Goal: Obtain resource: Download file/media

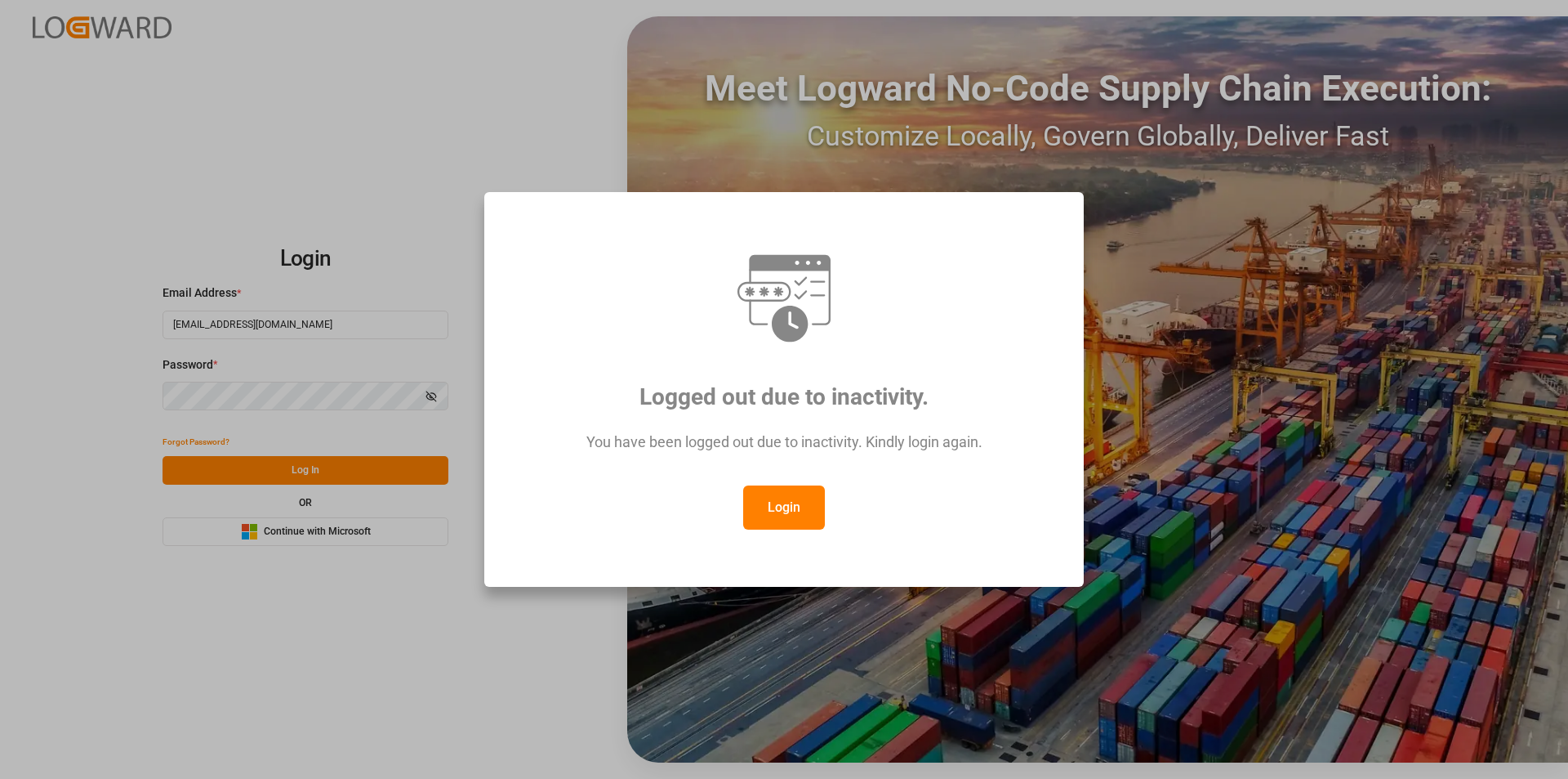
click at [775, 506] on button "Login" at bounding box center [784, 508] width 81 height 45
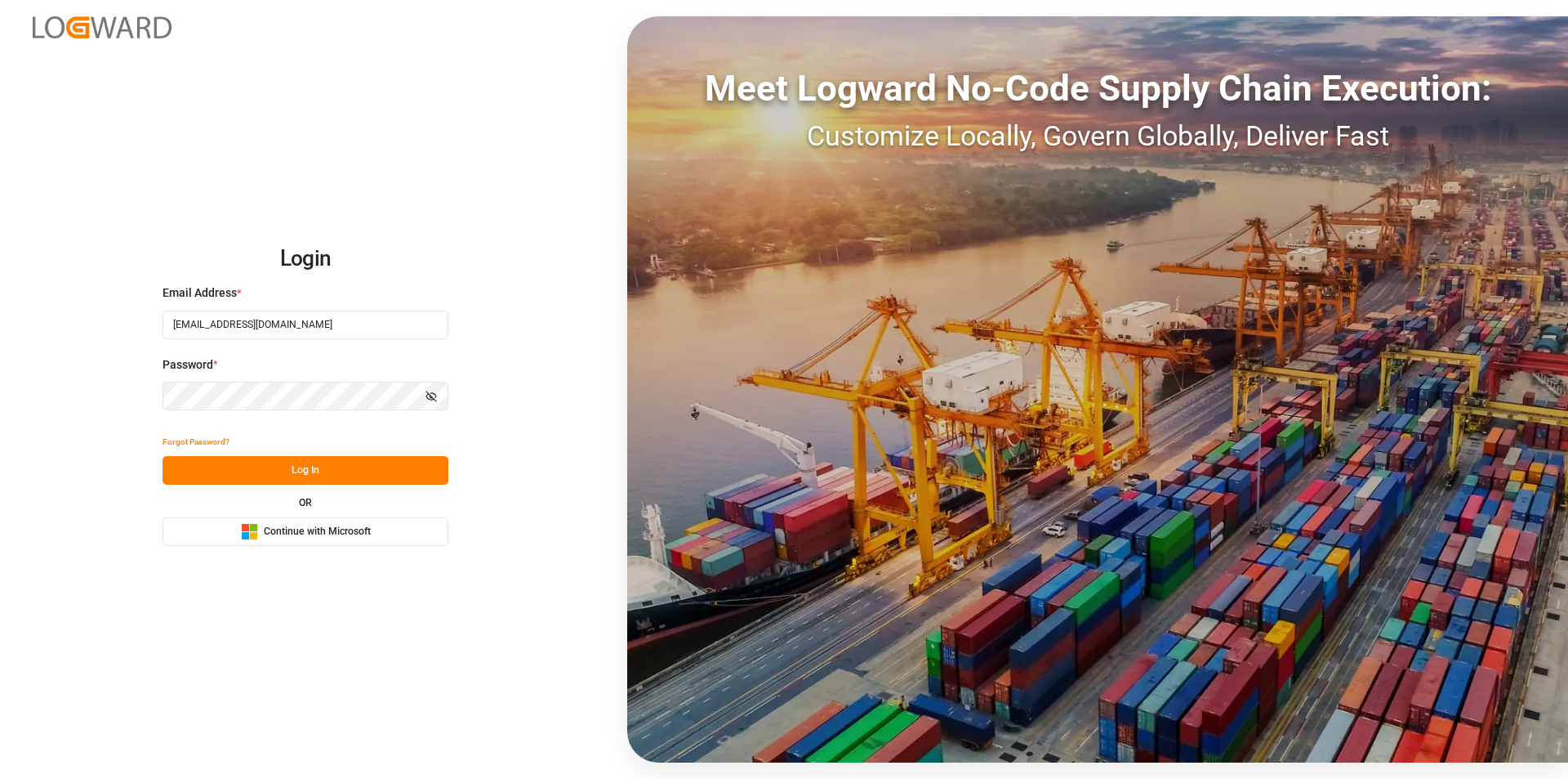
click at [357, 466] on button "Log In" at bounding box center [305, 471] width 286 height 29
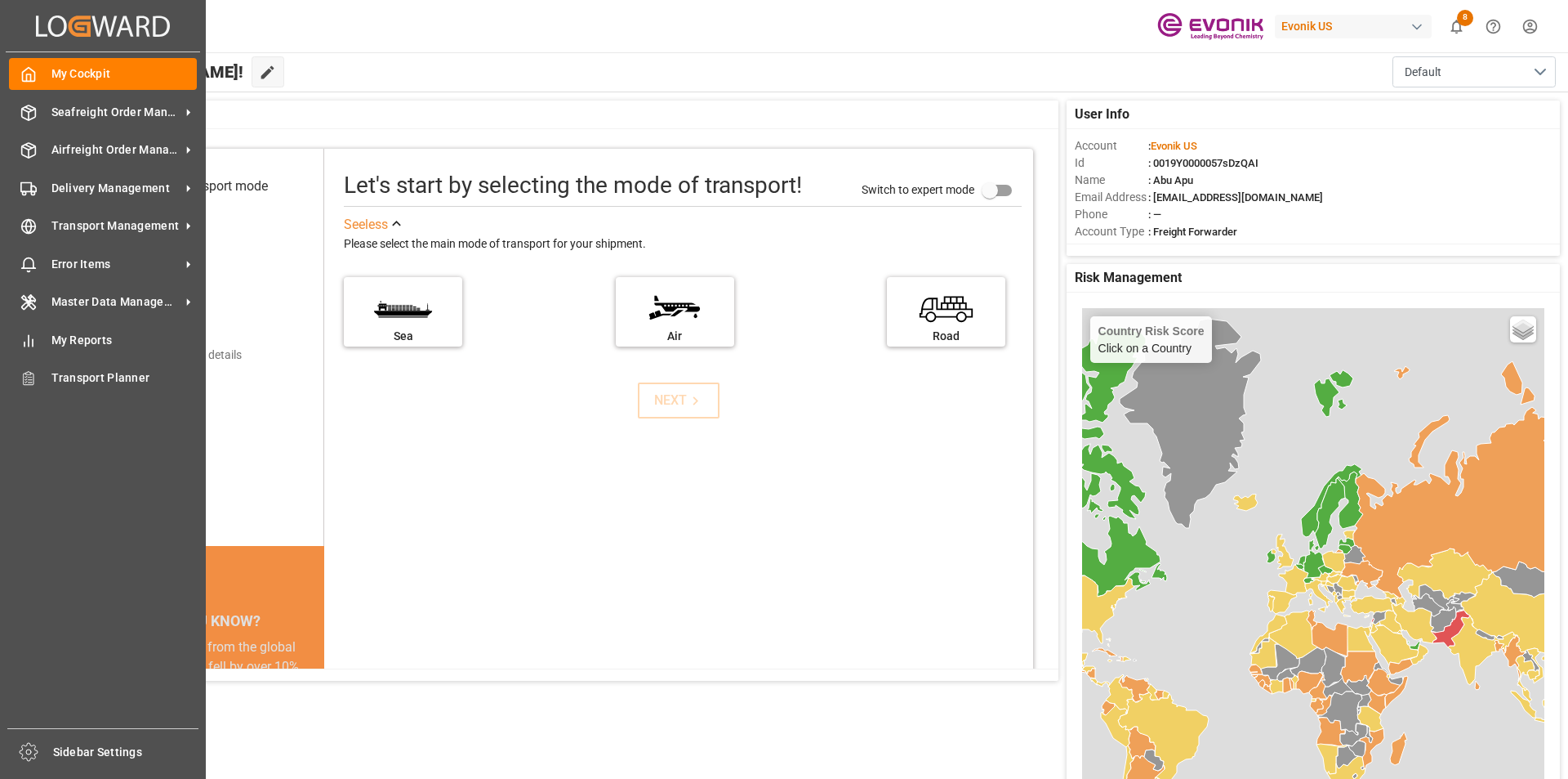
click at [36, 26] on icon at bounding box center [42, 25] width 12 height 20
click at [100, 191] on span "Delivery Management" at bounding box center [115, 189] width 129 height 17
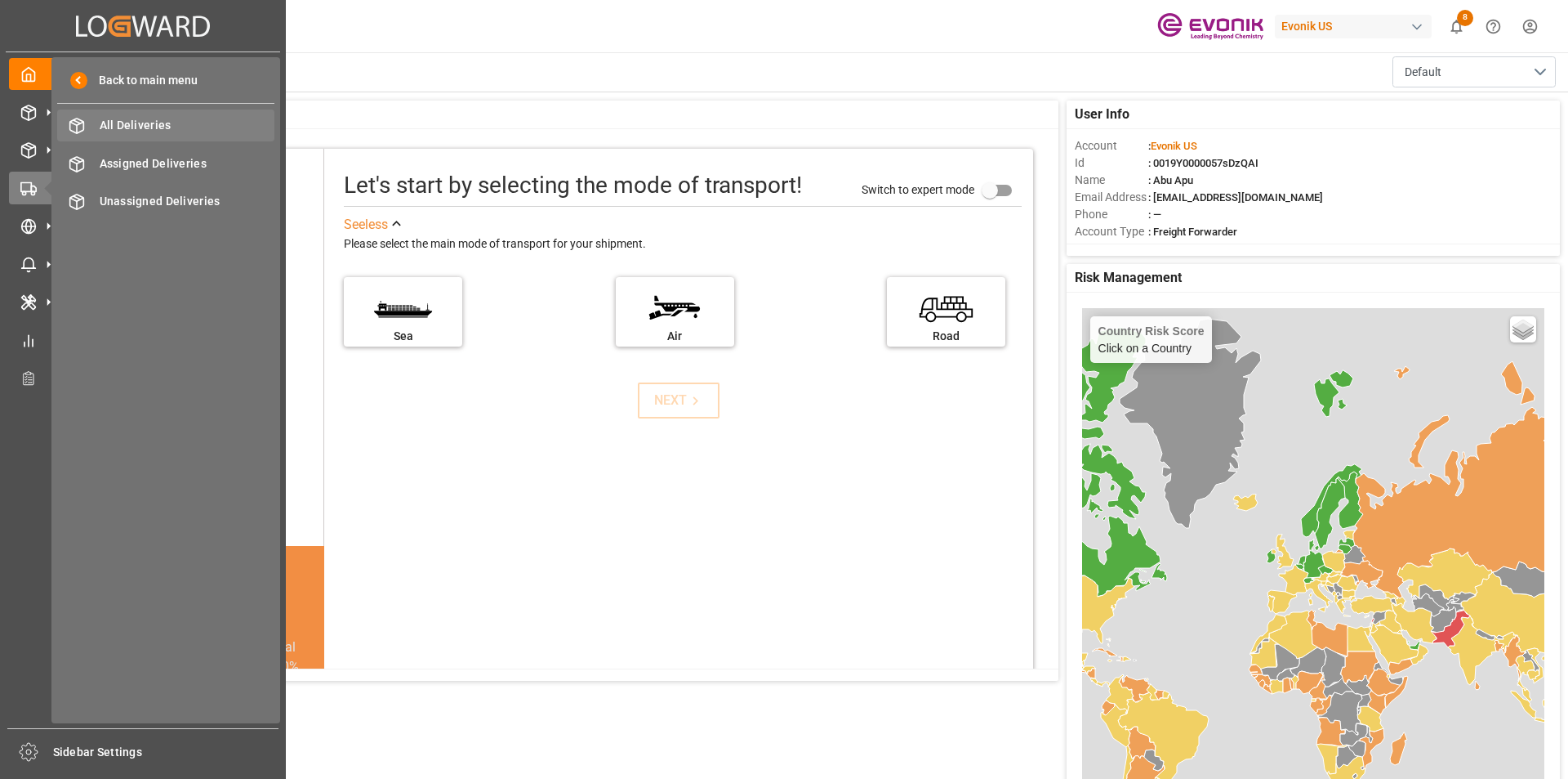
click at [132, 130] on span "All Deliveries" at bounding box center [187, 126] width 175 height 17
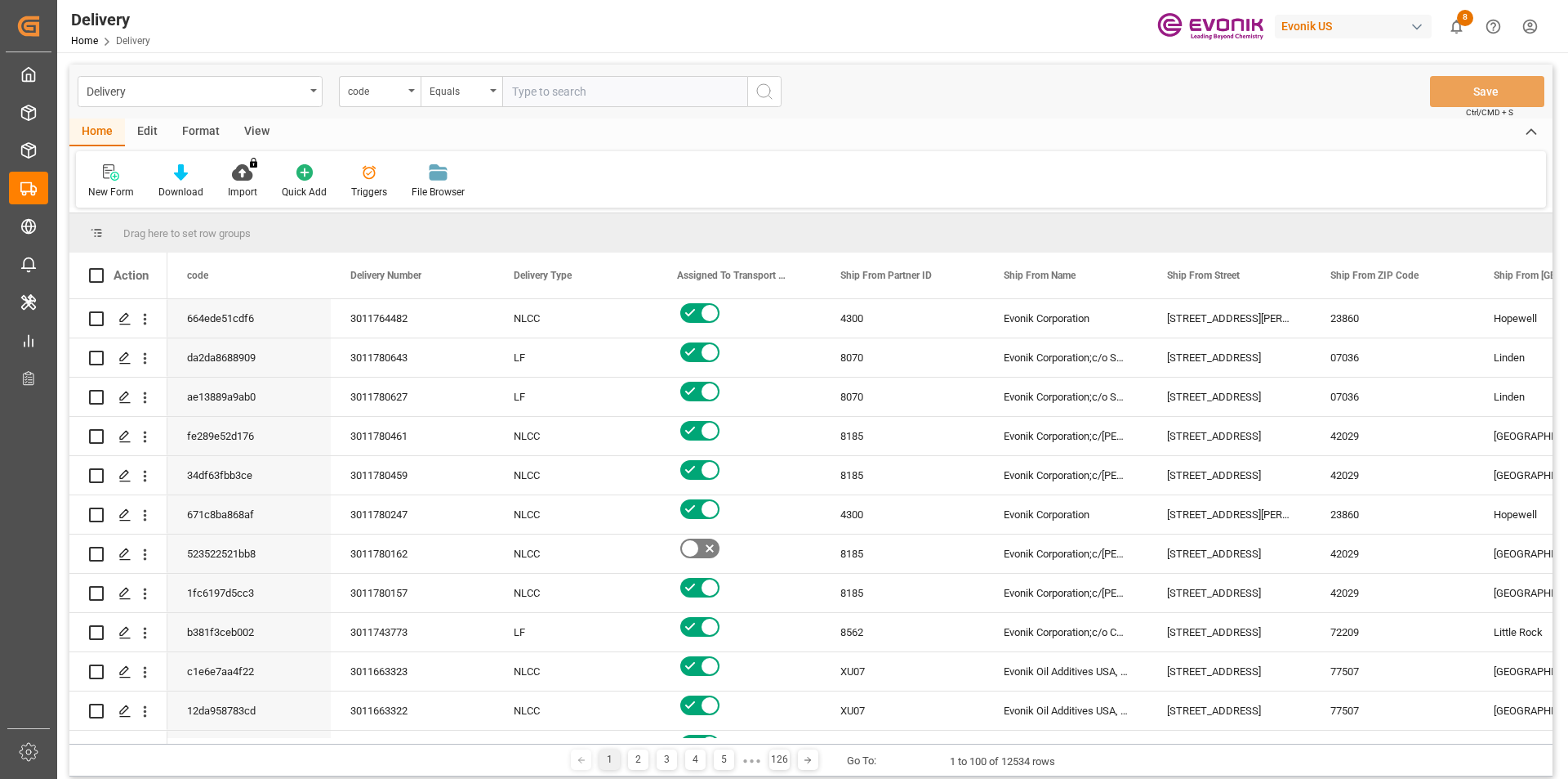
click at [258, 130] on div "View" at bounding box center [256, 132] width 49 height 28
click at [186, 185] on div "Standard Templates" at bounding box center [185, 192] width 81 height 15
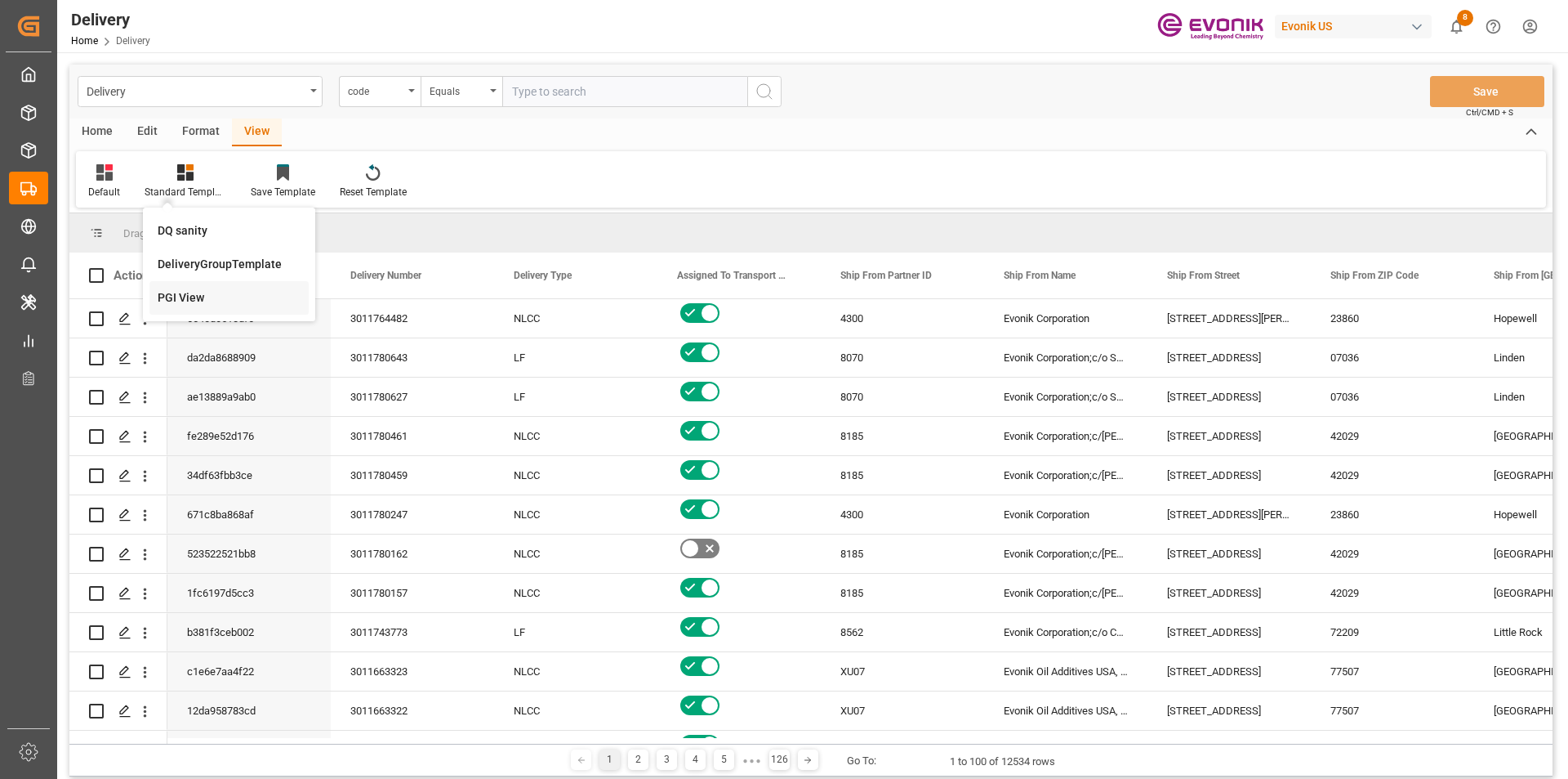
click at [191, 292] on div "PGI View" at bounding box center [230, 298] width 143 height 17
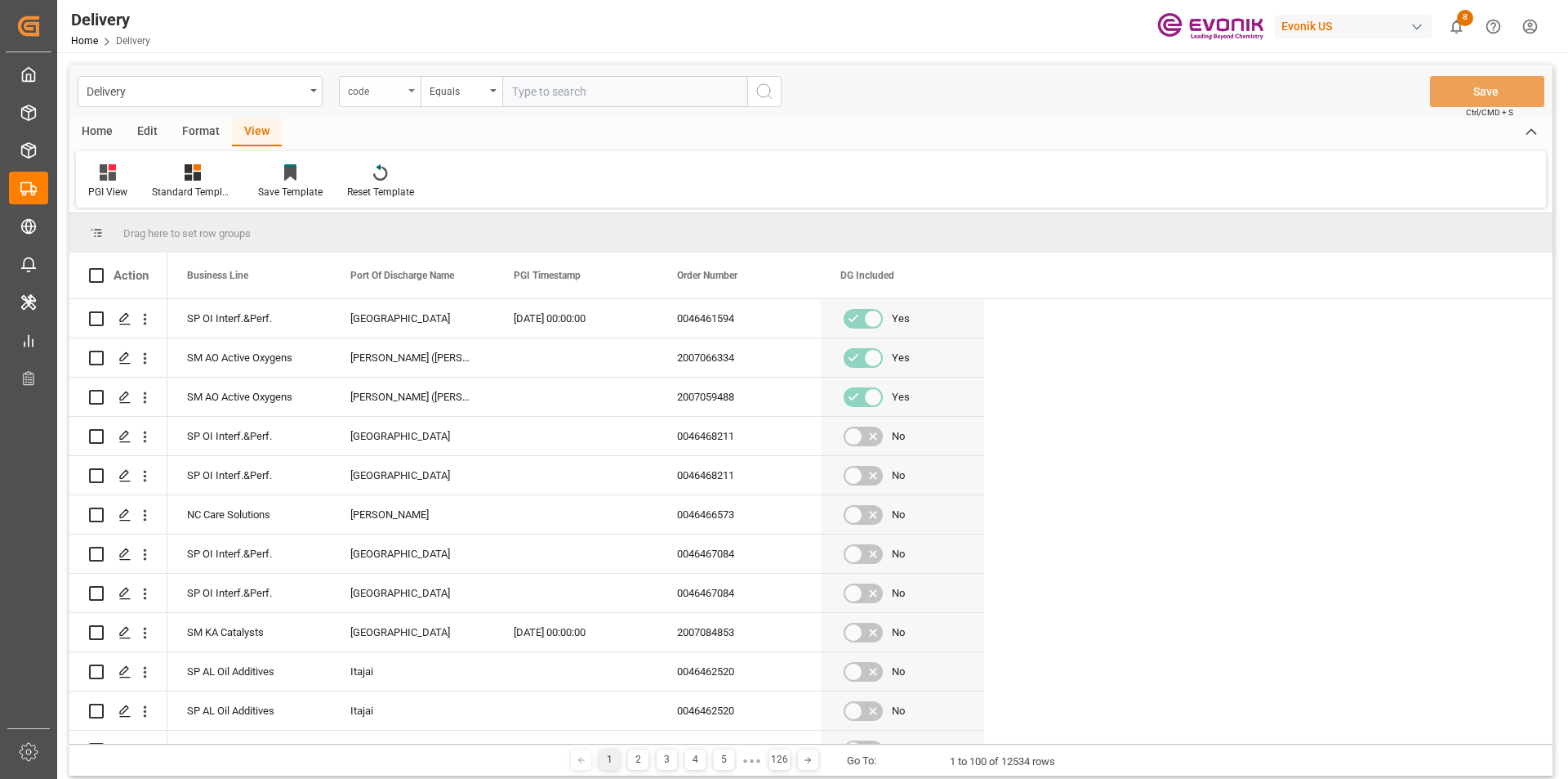
click at [399, 94] on div "code" at bounding box center [375, 89] width 55 height 18
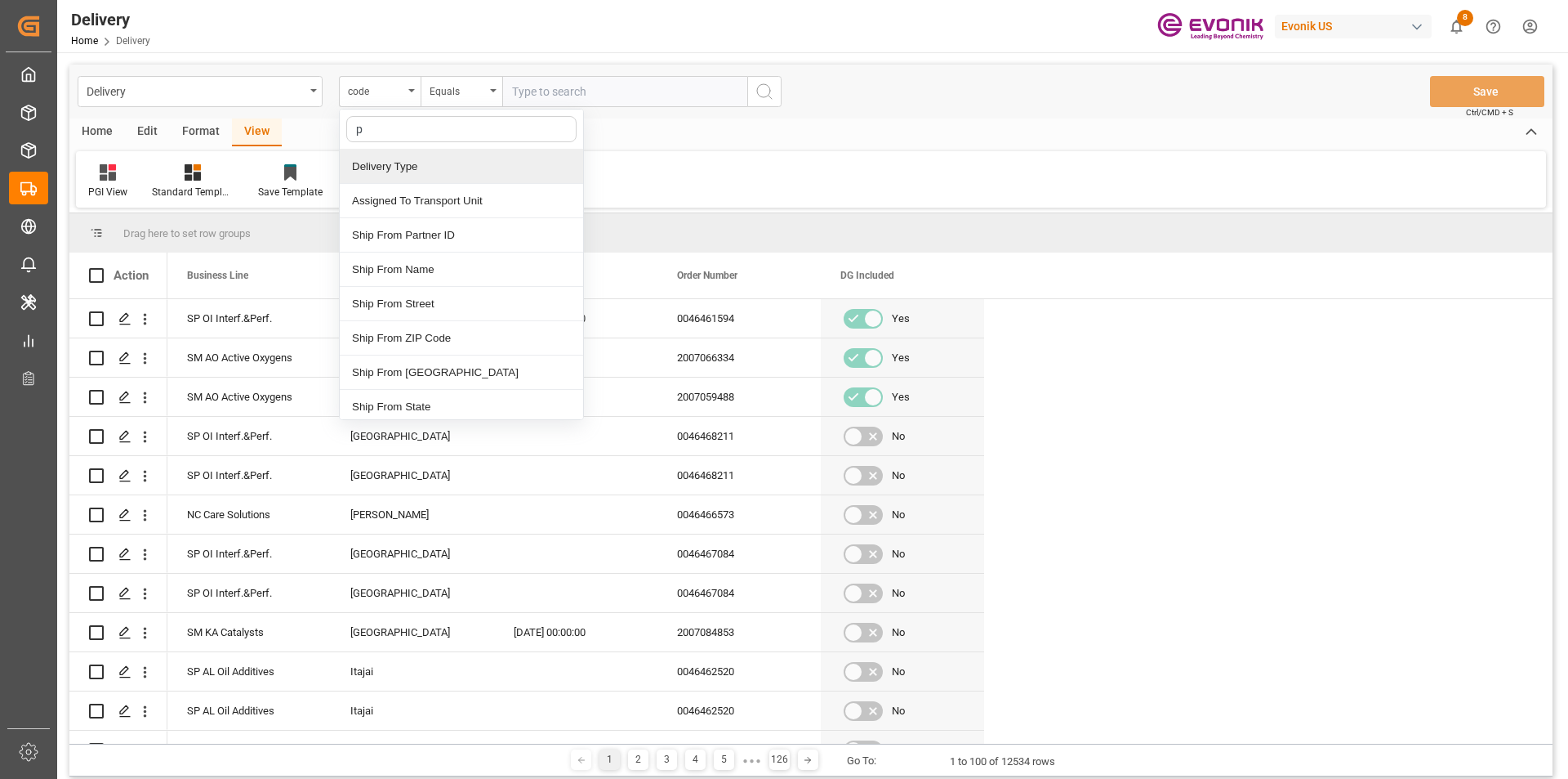
type input "pg"
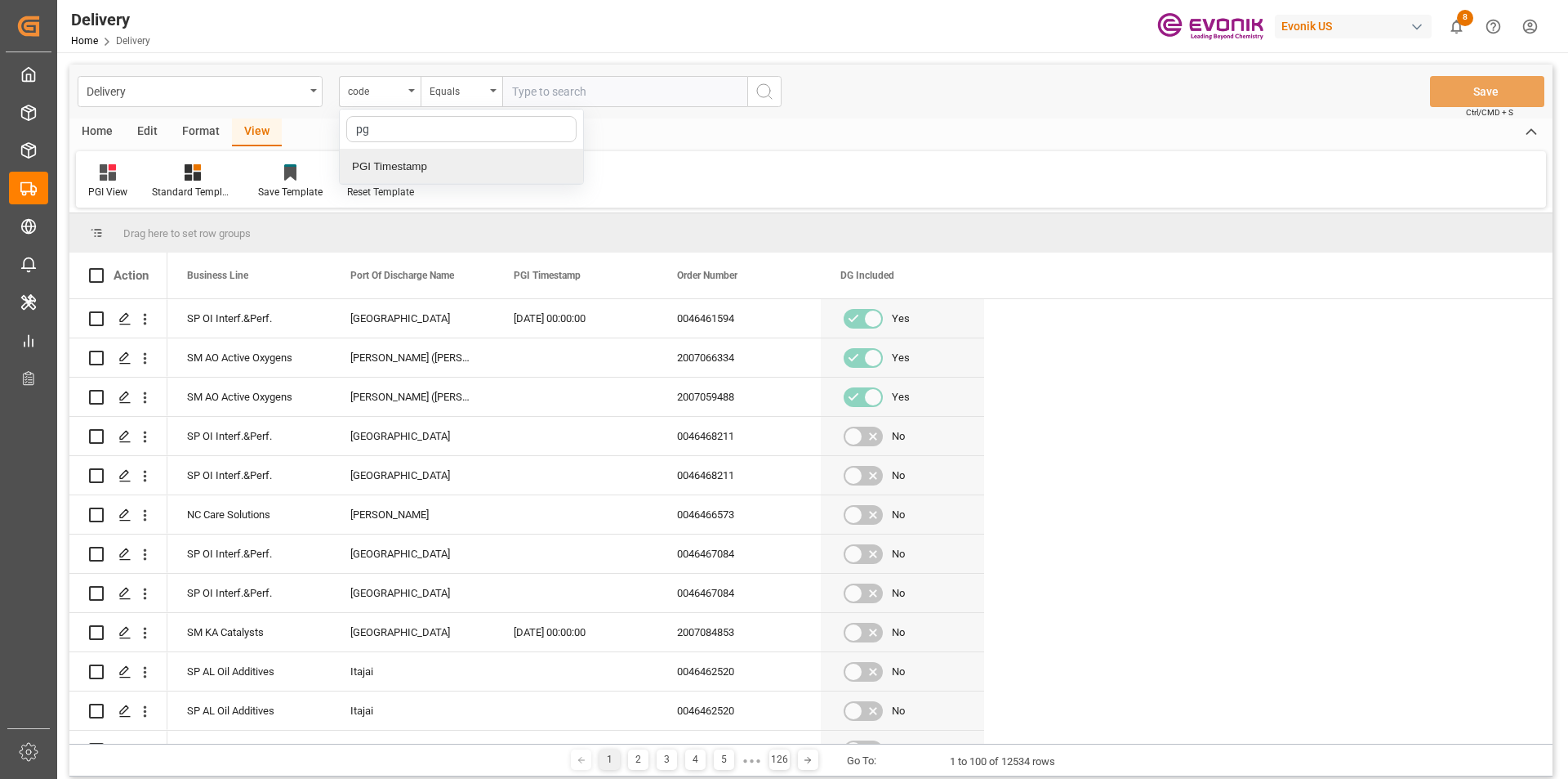
click at [411, 168] on div "PGI Timestamp" at bounding box center [461, 166] width 243 height 34
click at [478, 96] on div "Equals" at bounding box center [457, 89] width 55 height 18
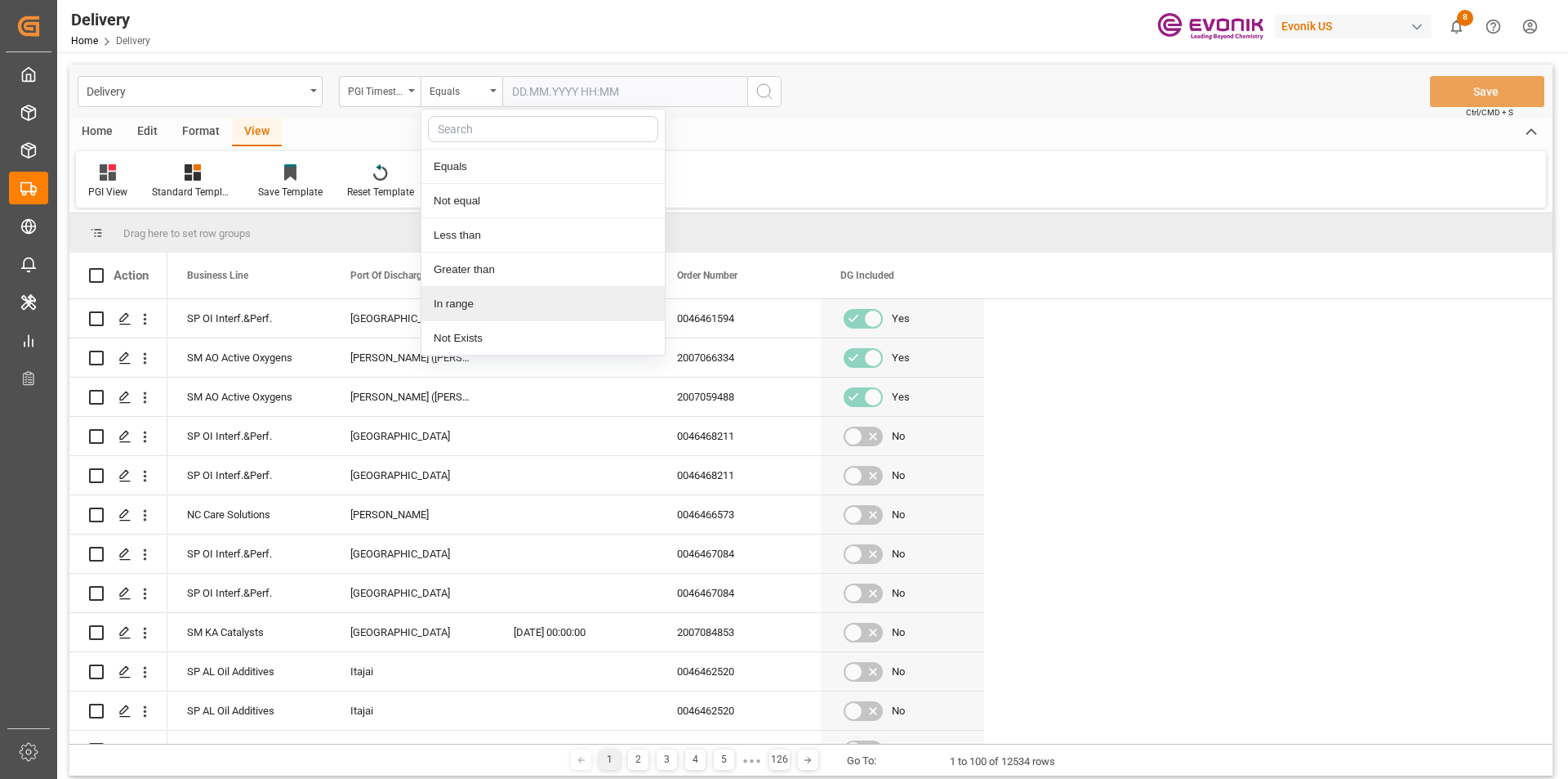
click at [471, 300] on div "In range" at bounding box center [542, 303] width 243 height 34
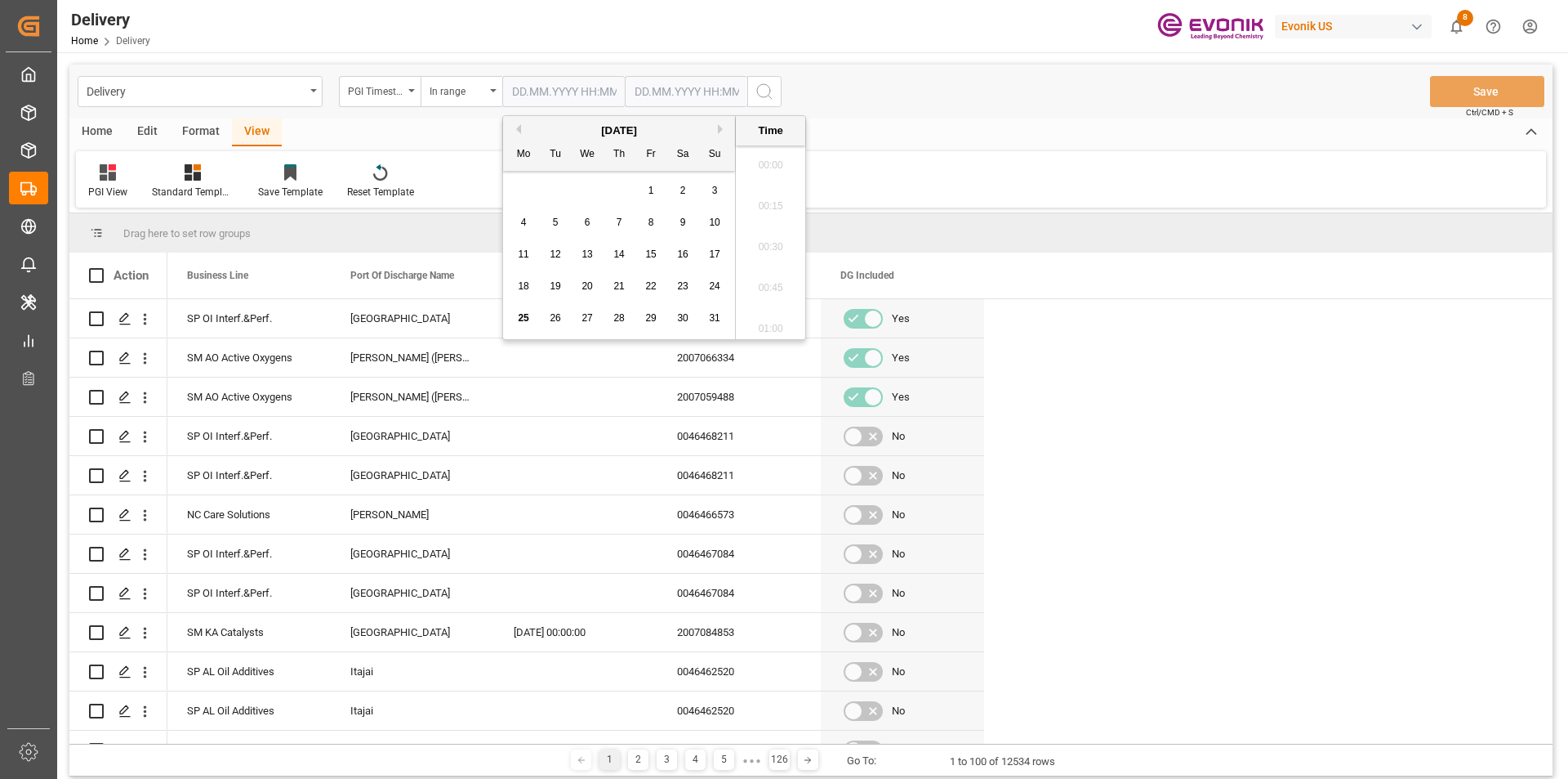
click at [554, 91] on input "text" at bounding box center [564, 91] width 122 height 31
click at [656, 288] on span "22" at bounding box center [650, 286] width 11 height 12
type input "[DATE] 00:00"
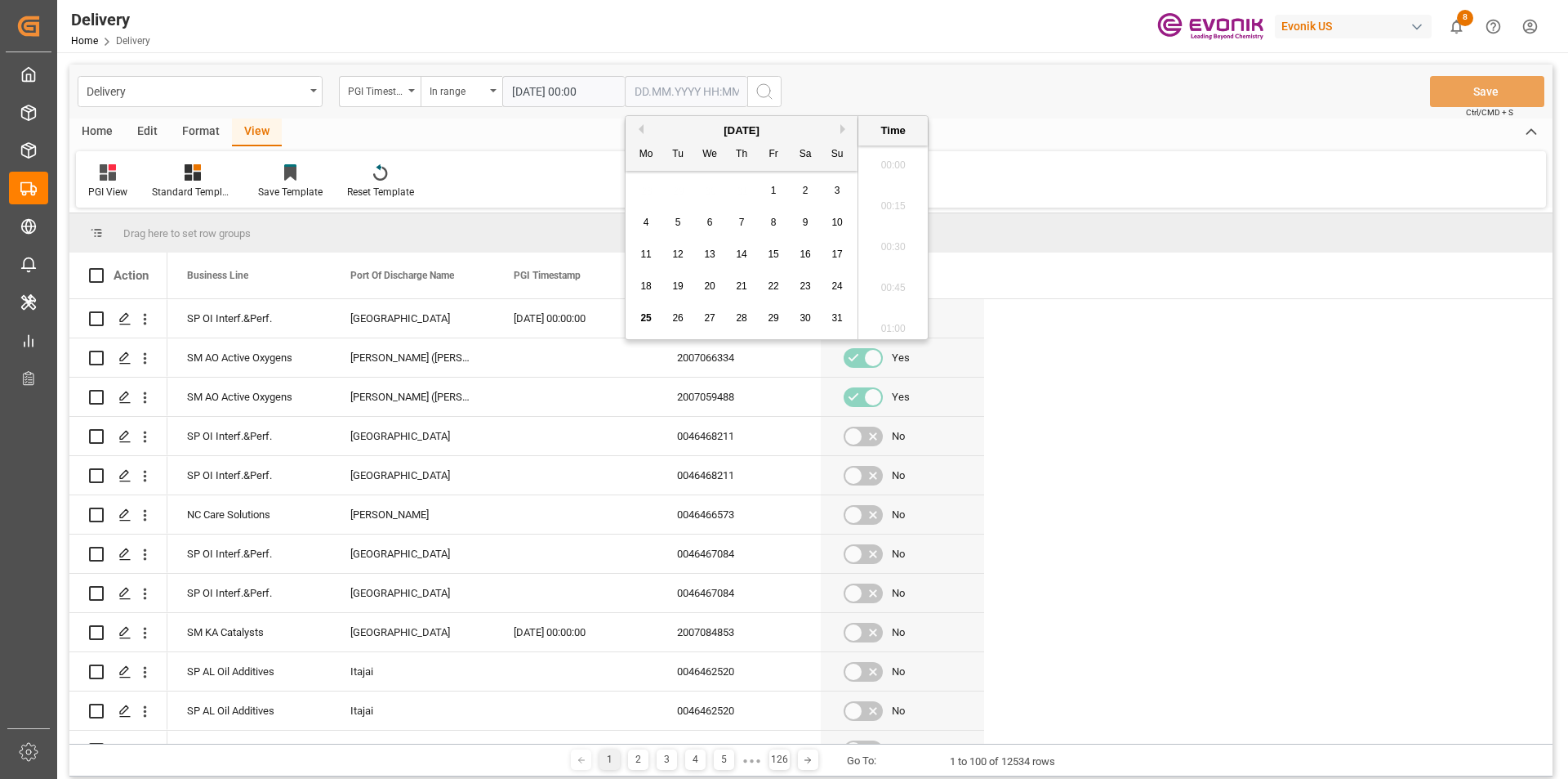
click at [664, 86] on input "text" at bounding box center [686, 91] width 122 height 31
click at [644, 319] on span "25" at bounding box center [645, 318] width 11 height 12
type input "[DATE] 00:00"
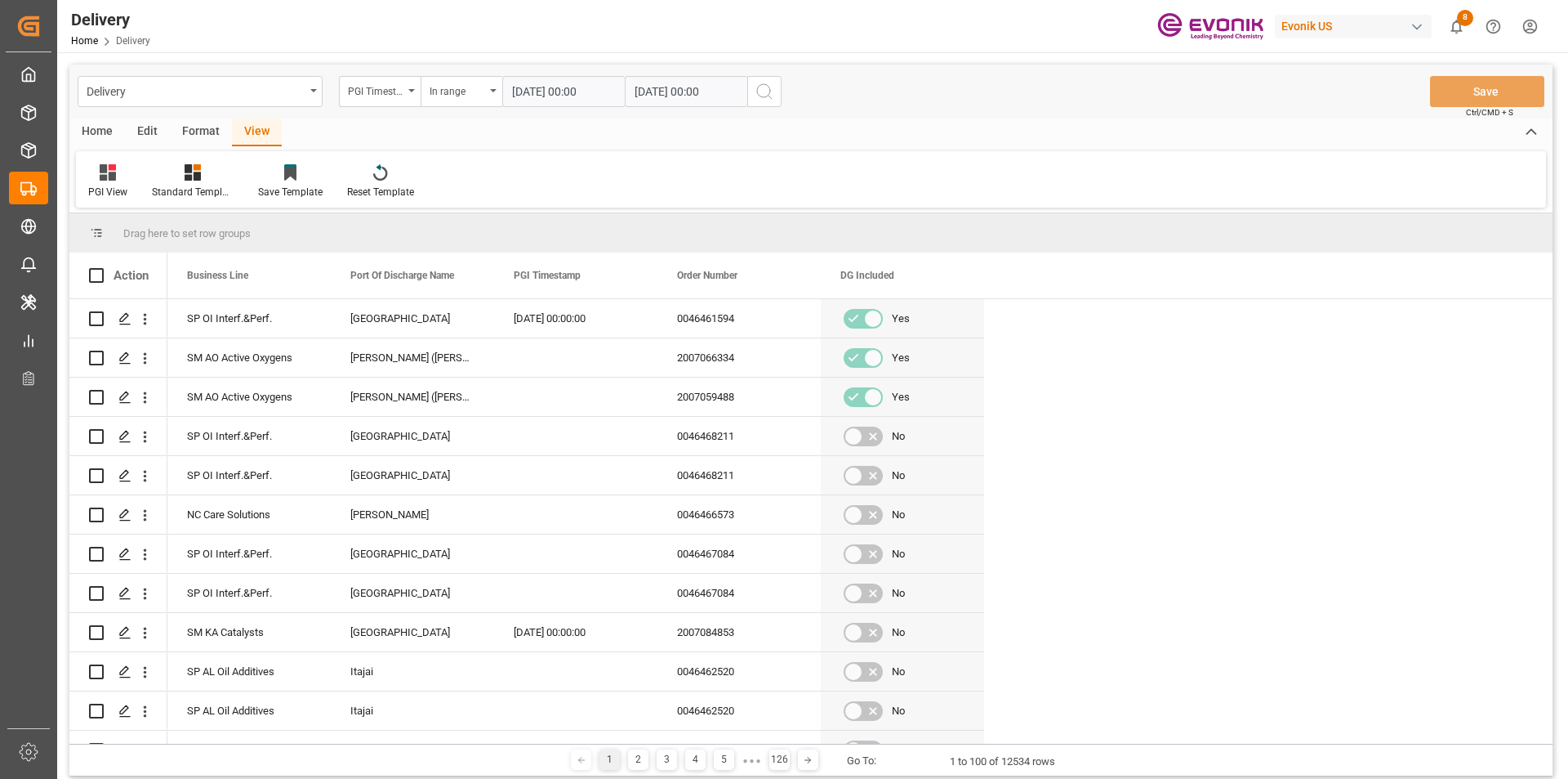
click at [1007, 129] on div "Home Edit Format View" at bounding box center [811, 132] width 1483 height 28
click at [759, 91] on icon "search button" at bounding box center [764, 91] width 19 height 19
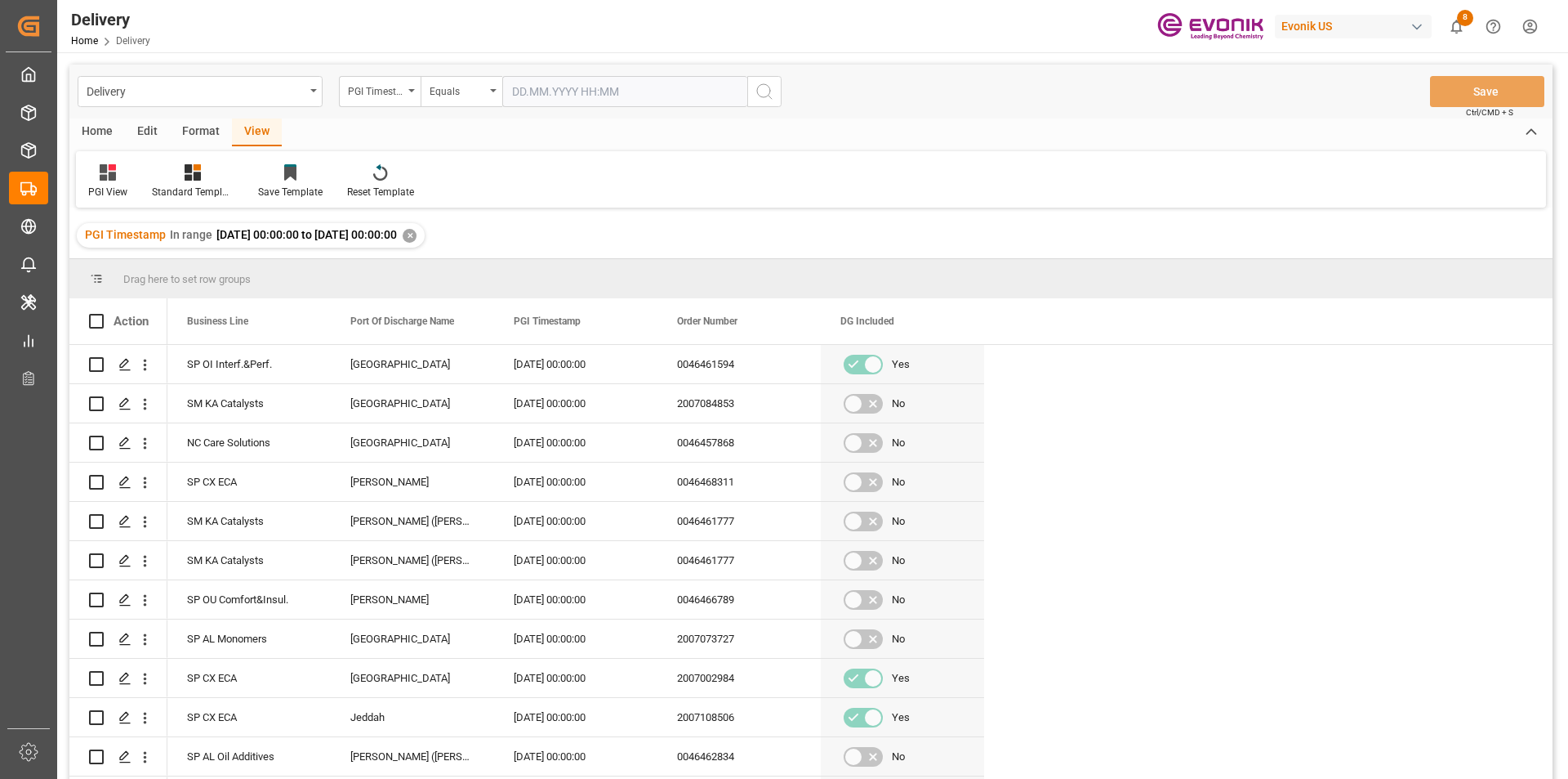
click at [93, 131] on div "Home" at bounding box center [97, 132] width 55 height 28
click at [174, 173] on icon at bounding box center [181, 172] width 14 height 16
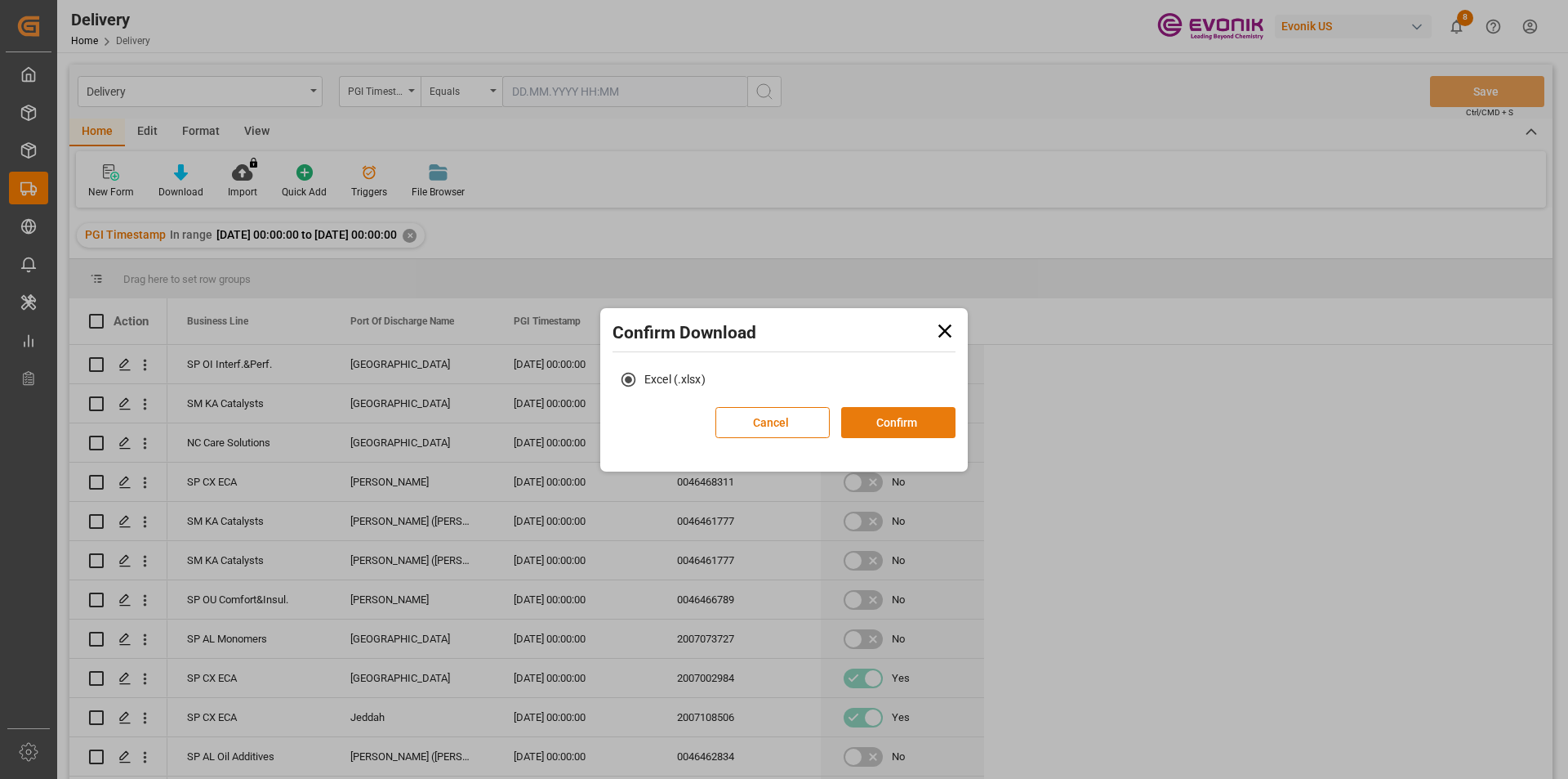
click at [892, 422] on button "Confirm" at bounding box center [899, 422] width 114 height 31
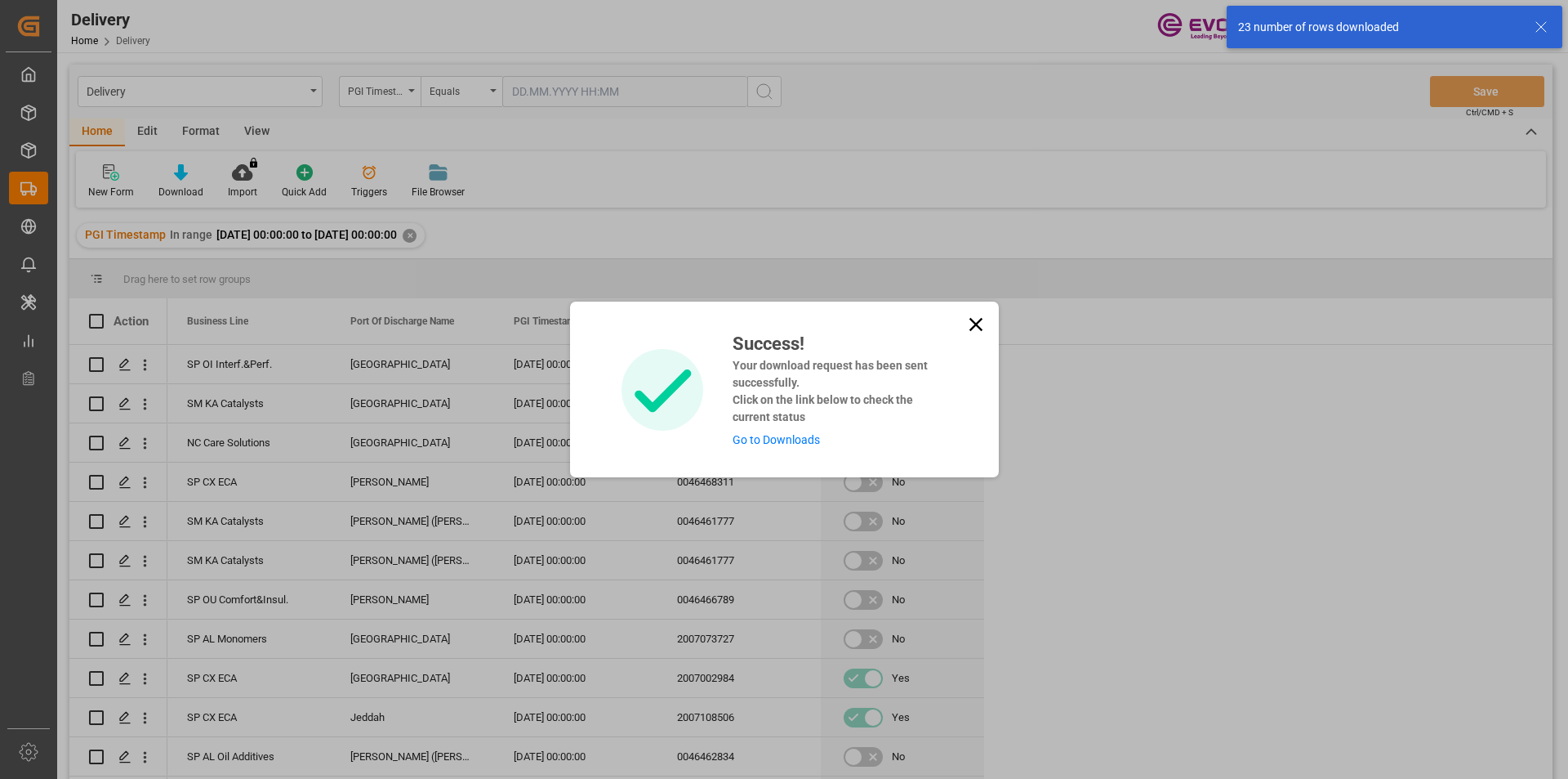
click at [798, 440] on link "Go to Downloads" at bounding box center [776, 439] width 87 height 13
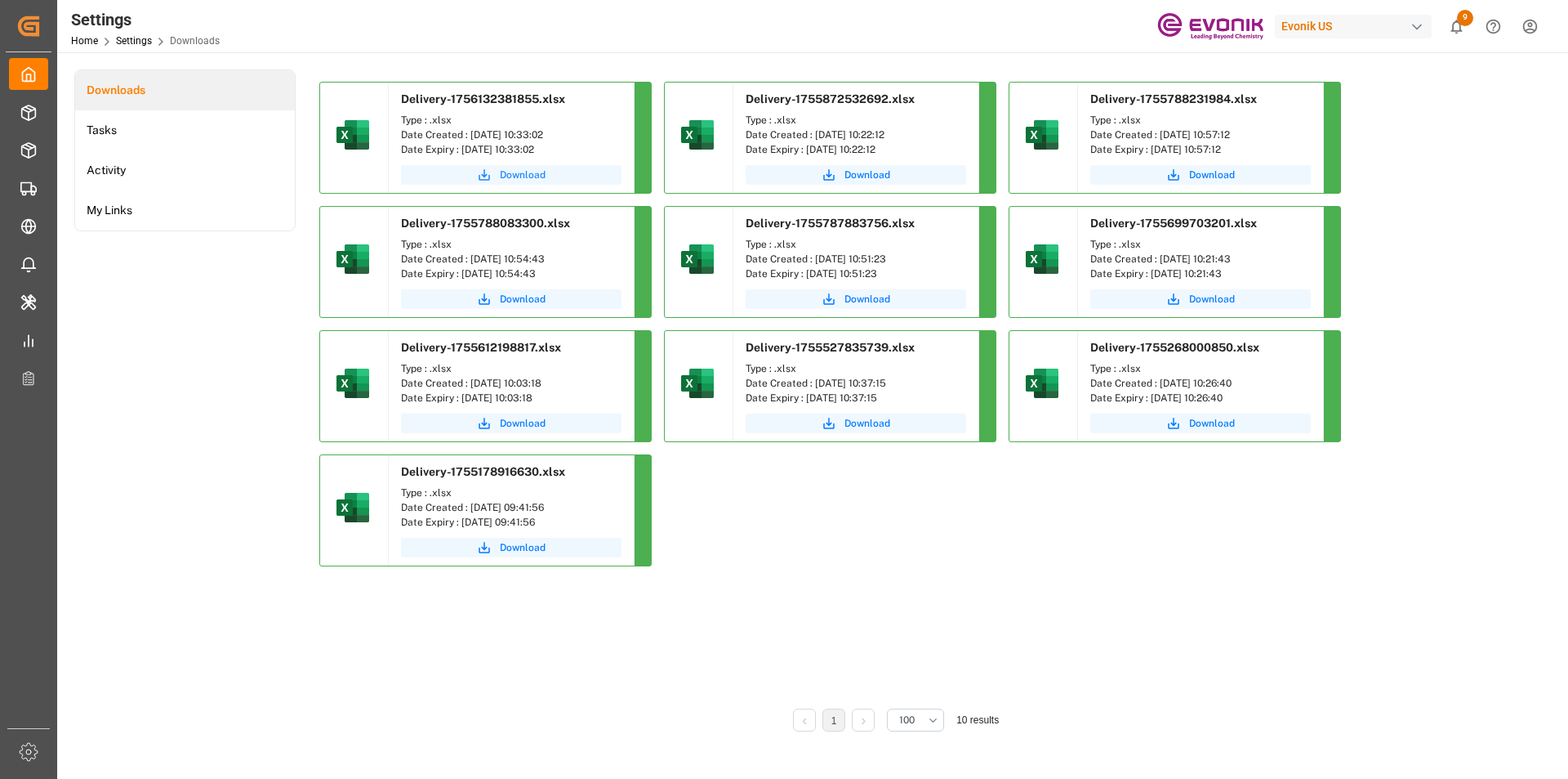
click at [507, 173] on span "Download" at bounding box center [522, 174] width 46 height 15
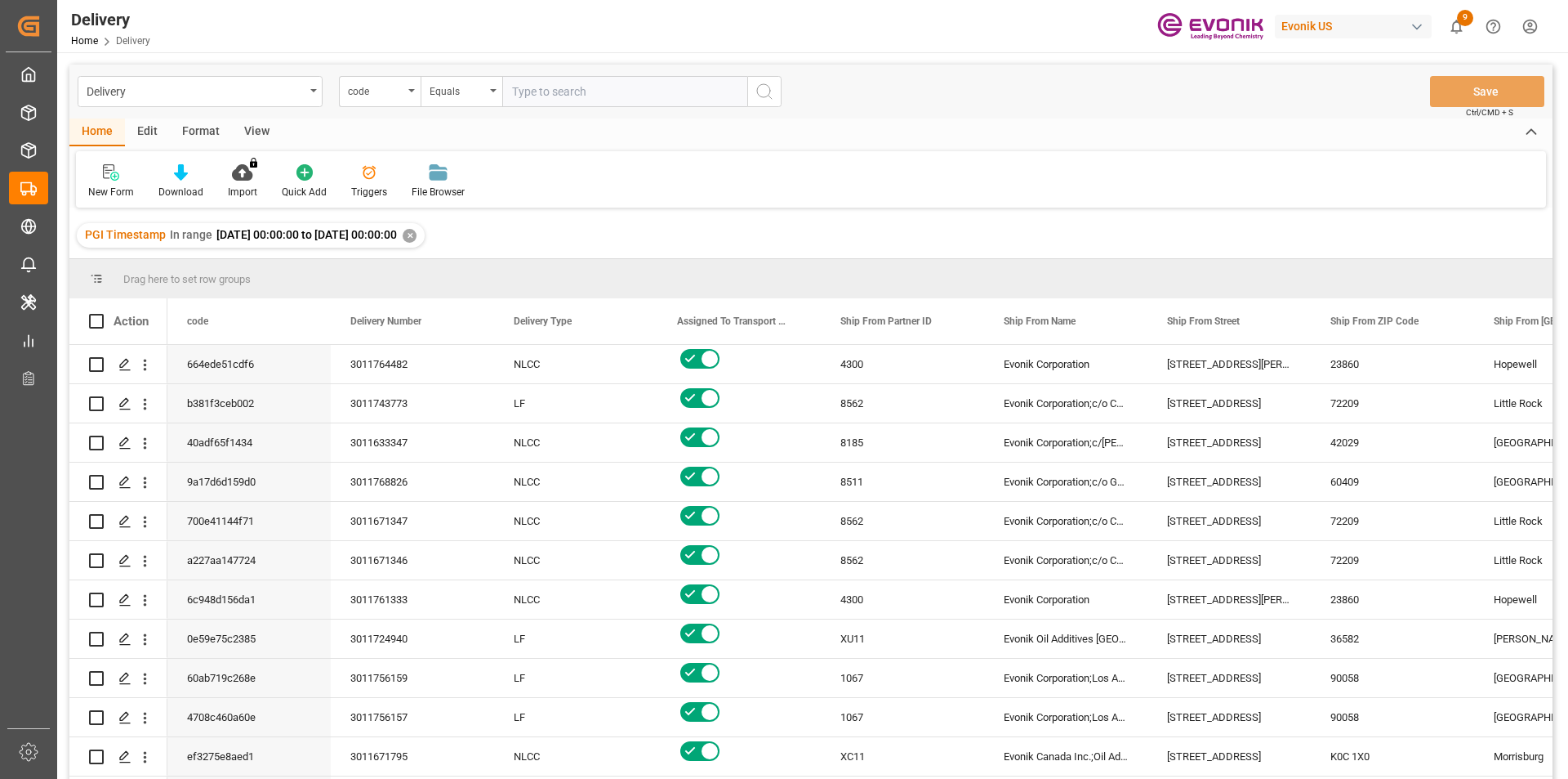
click at [255, 130] on div "View" at bounding box center [256, 132] width 49 height 28
click at [200, 172] on div at bounding box center [185, 172] width 81 height 17
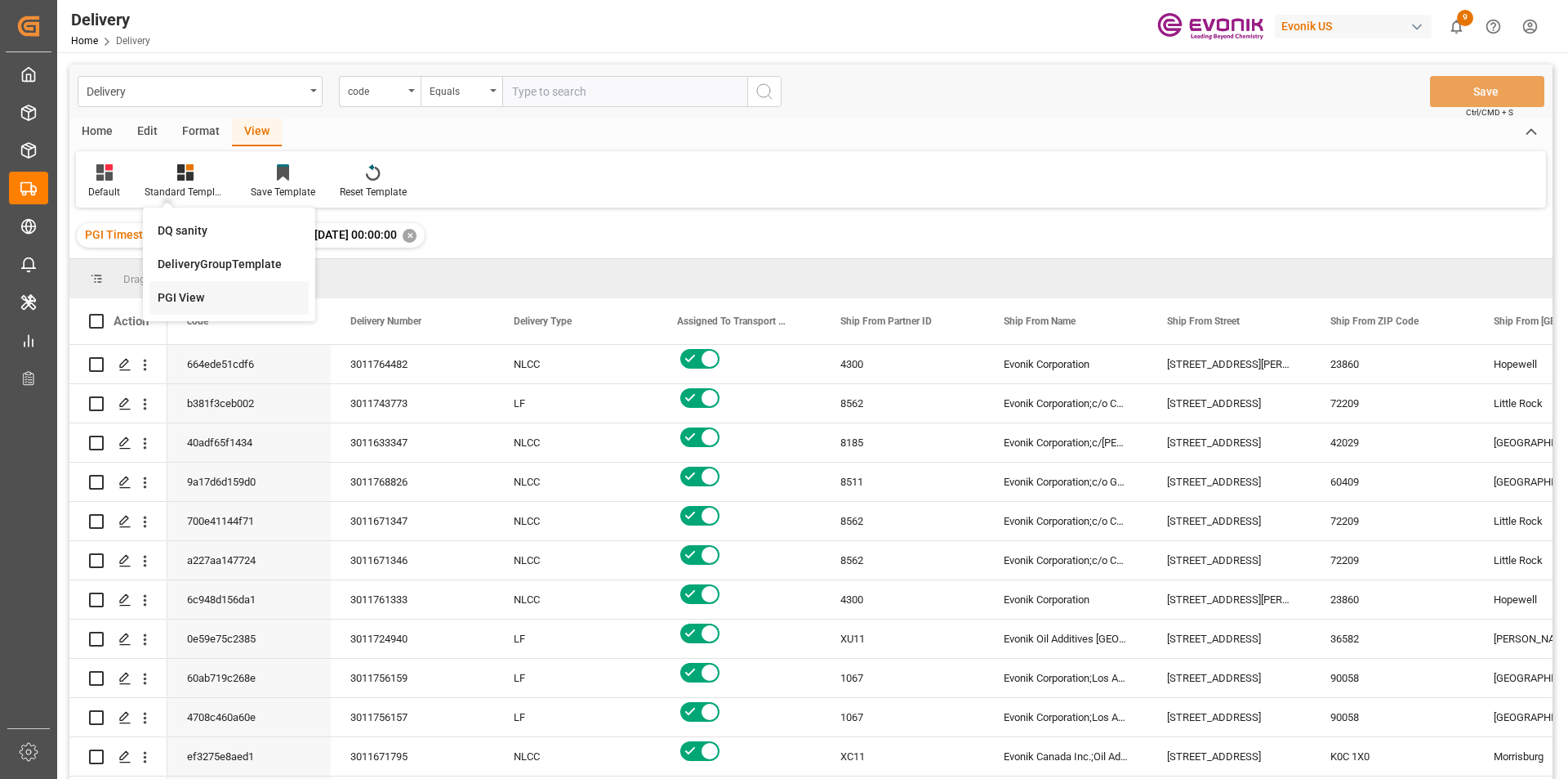
click at [192, 295] on div "PGI View" at bounding box center [230, 298] width 143 height 17
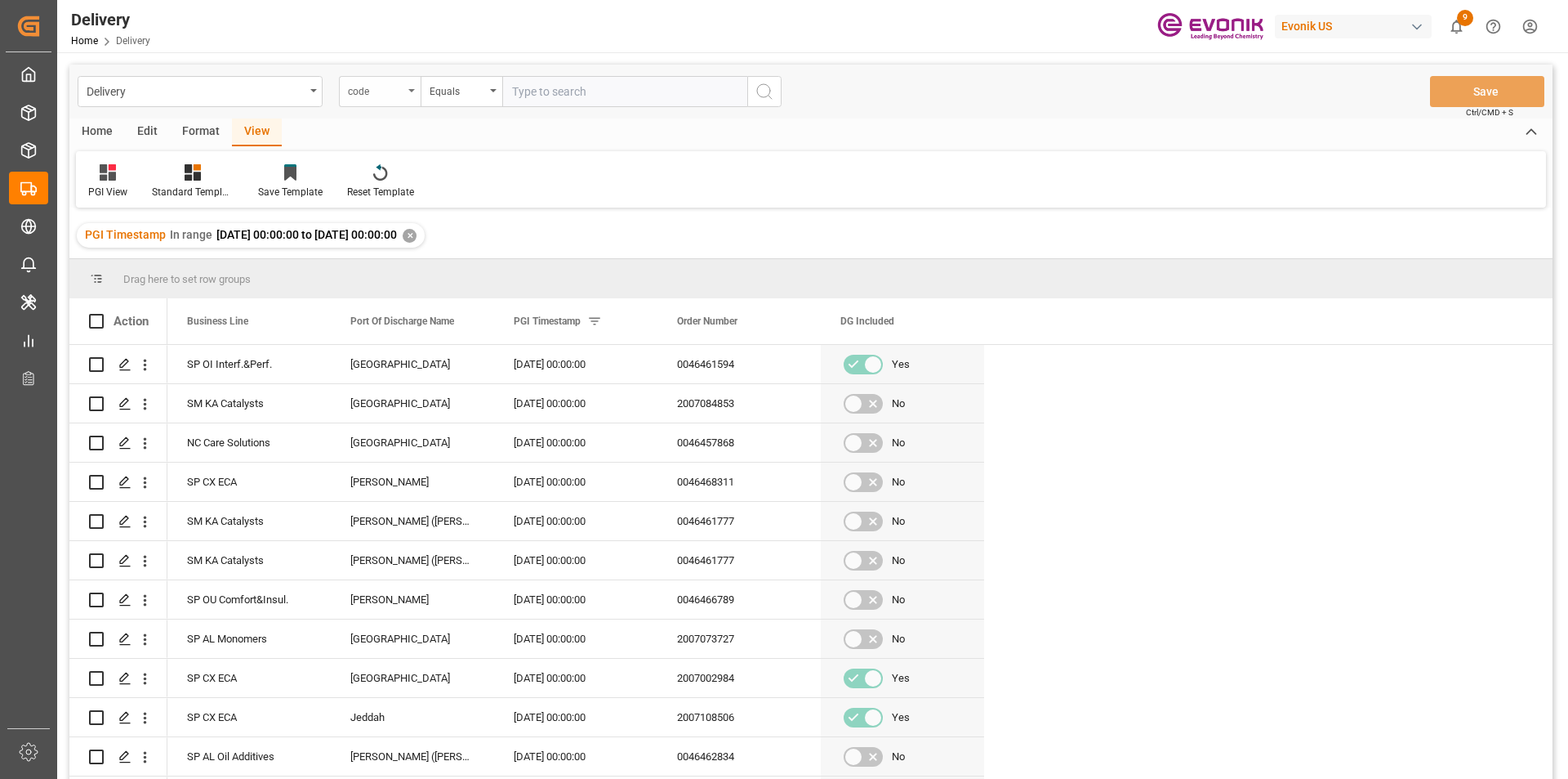
click at [400, 88] on div "code" at bounding box center [375, 89] width 55 height 18
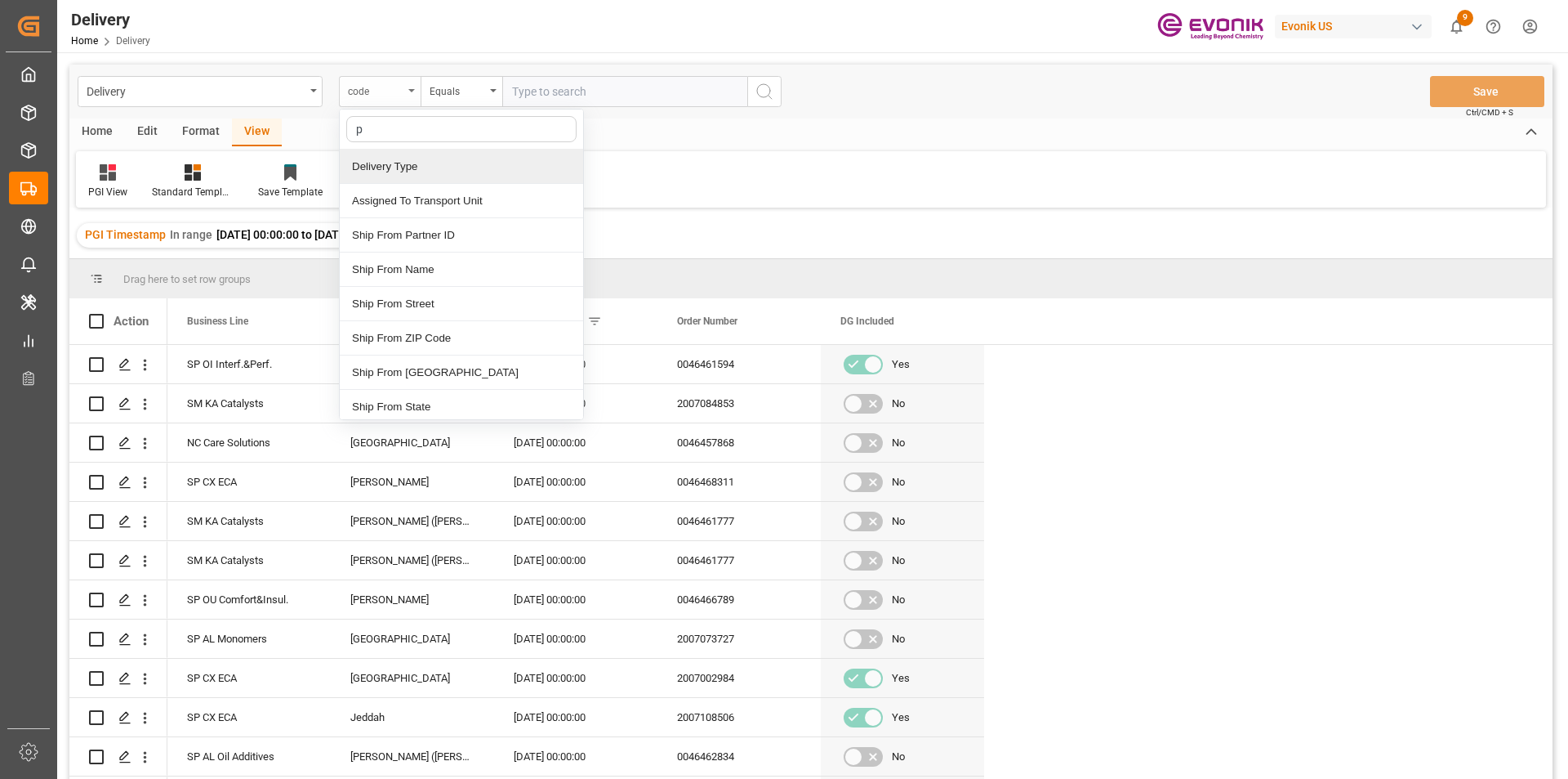
type input "pg"
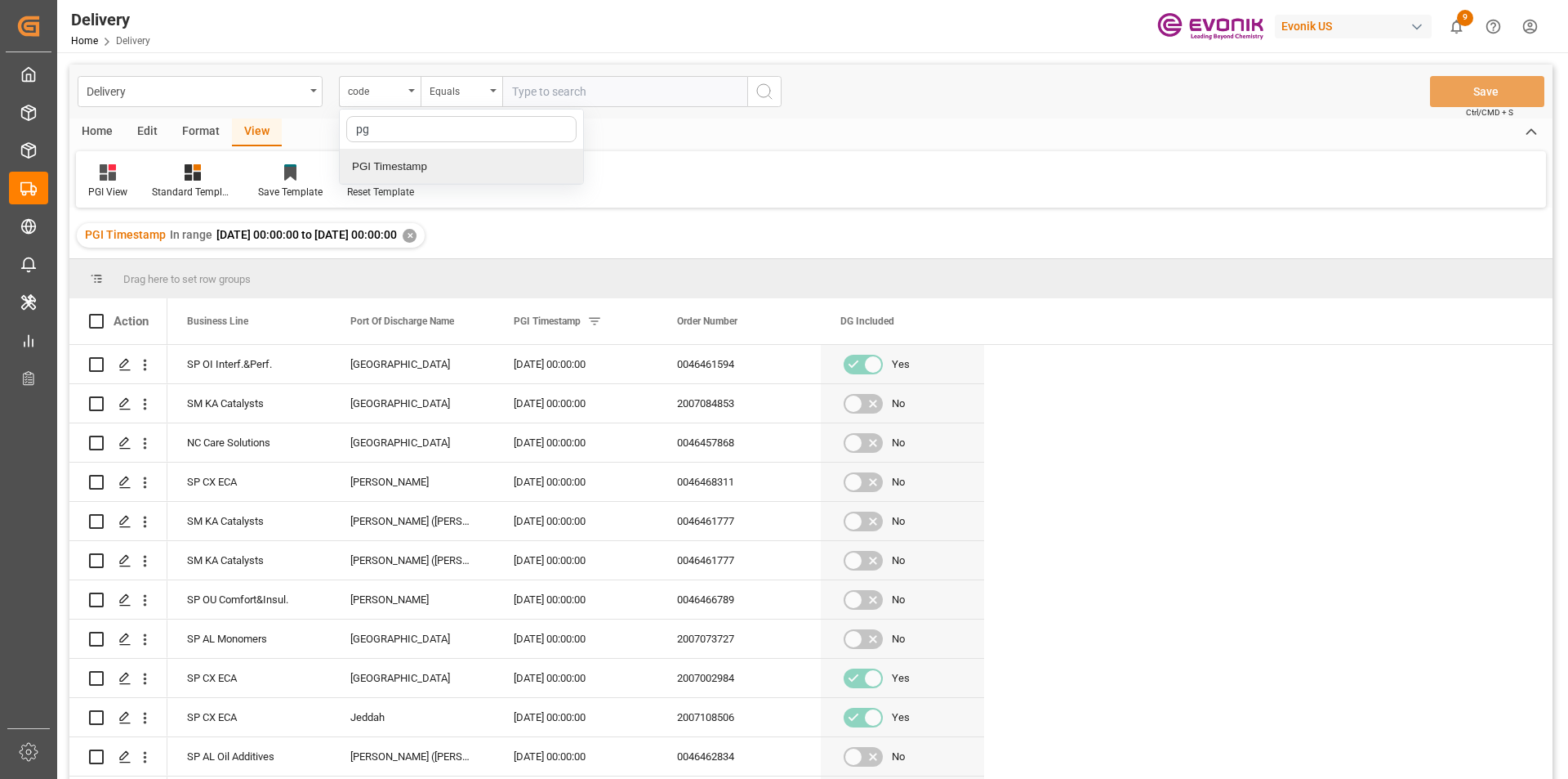
click at [420, 170] on div "PGI Timestamp" at bounding box center [461, 166] width 243 height 34
click at [485, 92] on div "Equals" at bounding box center [461, 91] width 81 height 31
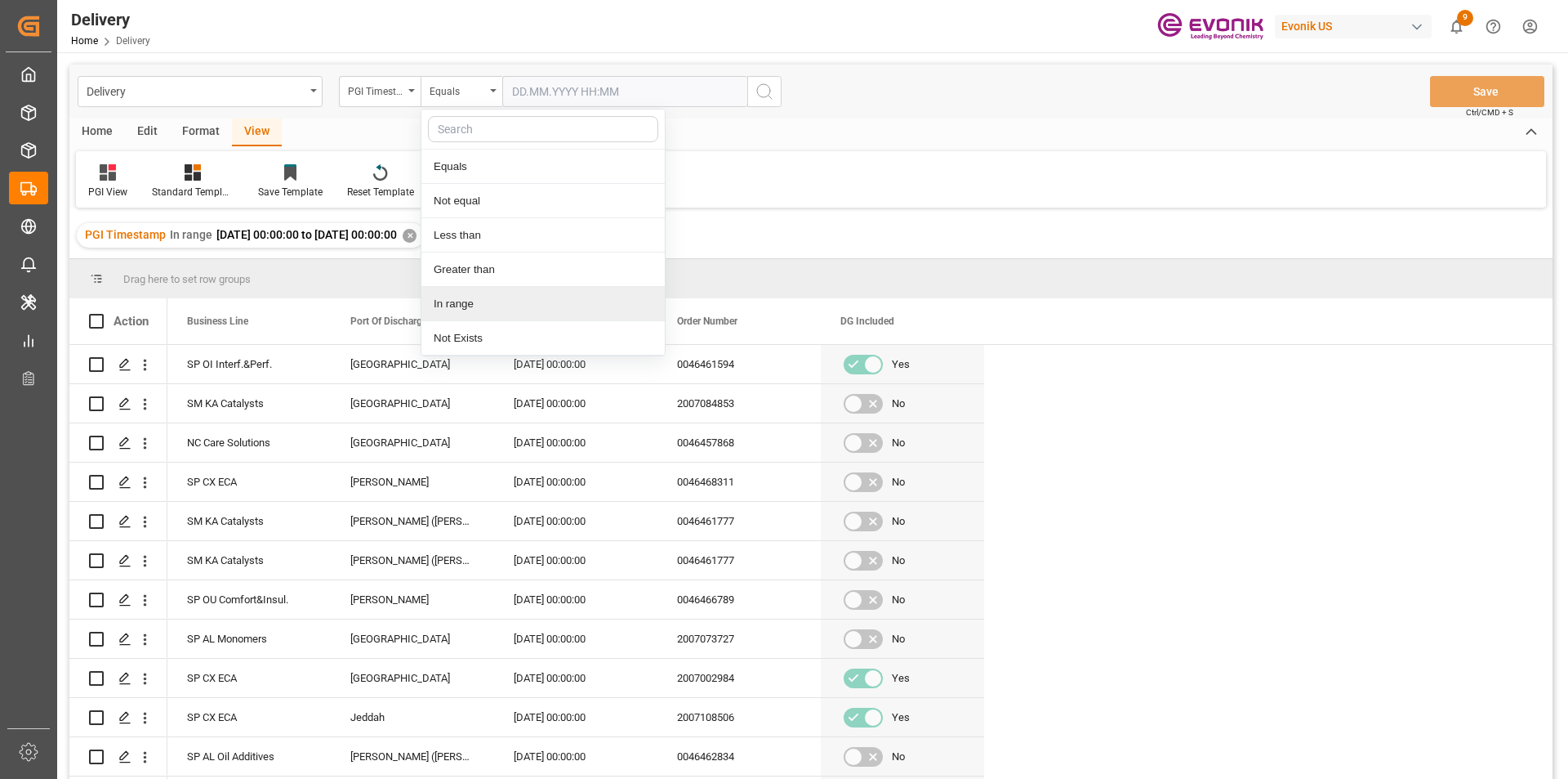
click at [468, 300] on div "In range" at bounding box center [542, 303] width 243 height 34
click at [578, 94] on input "text" at bounding box center [564, 91] width 122 height 31
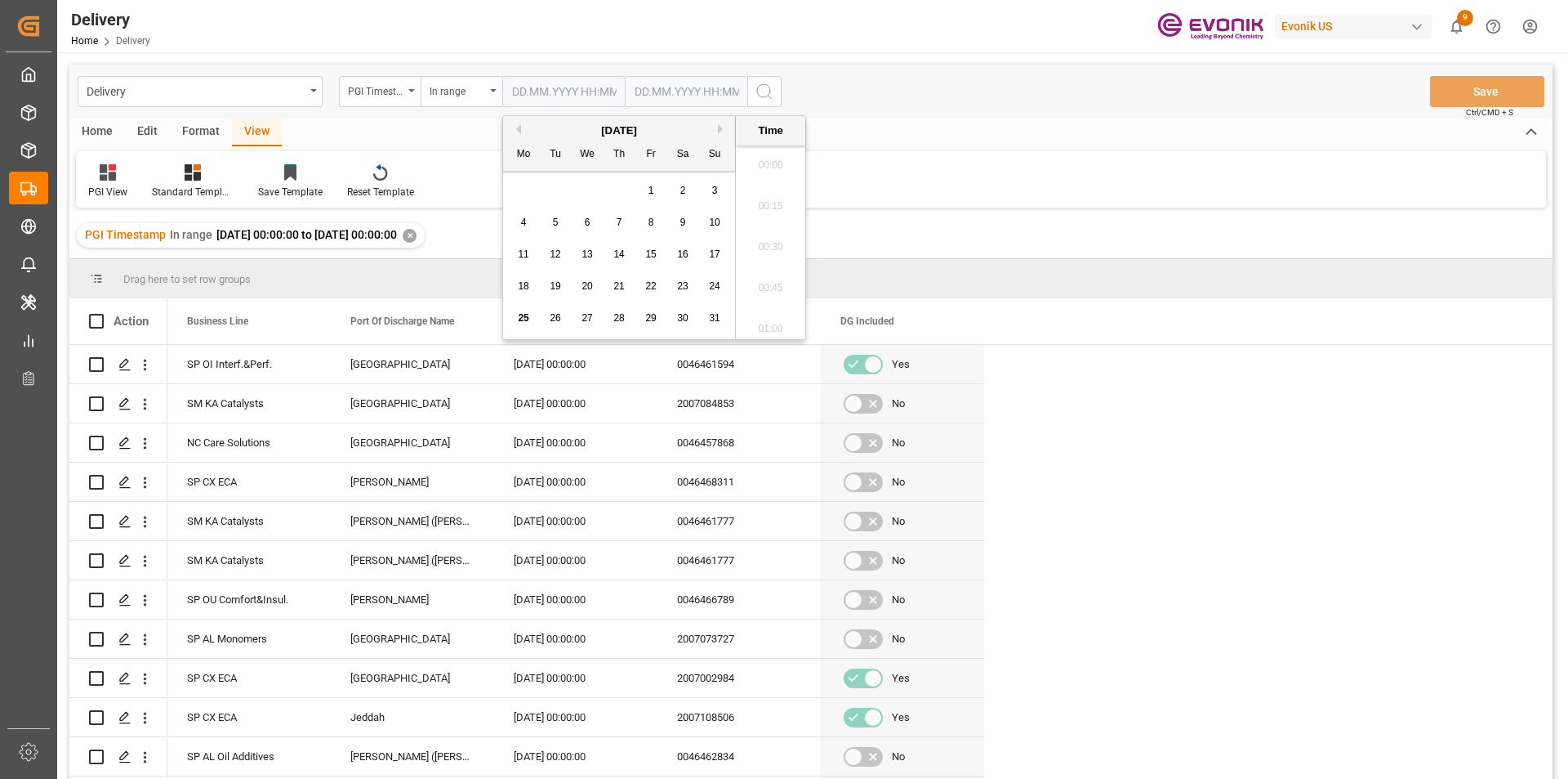
scroll to position [1639, 0]
click at [649, 284] on span "22" at bounding box center [650, 286] width 11 height 12
type input "[DATE] 00:00"
click at [685, 87] on input "text" at bounding box center [686, 91] width 122 height 31
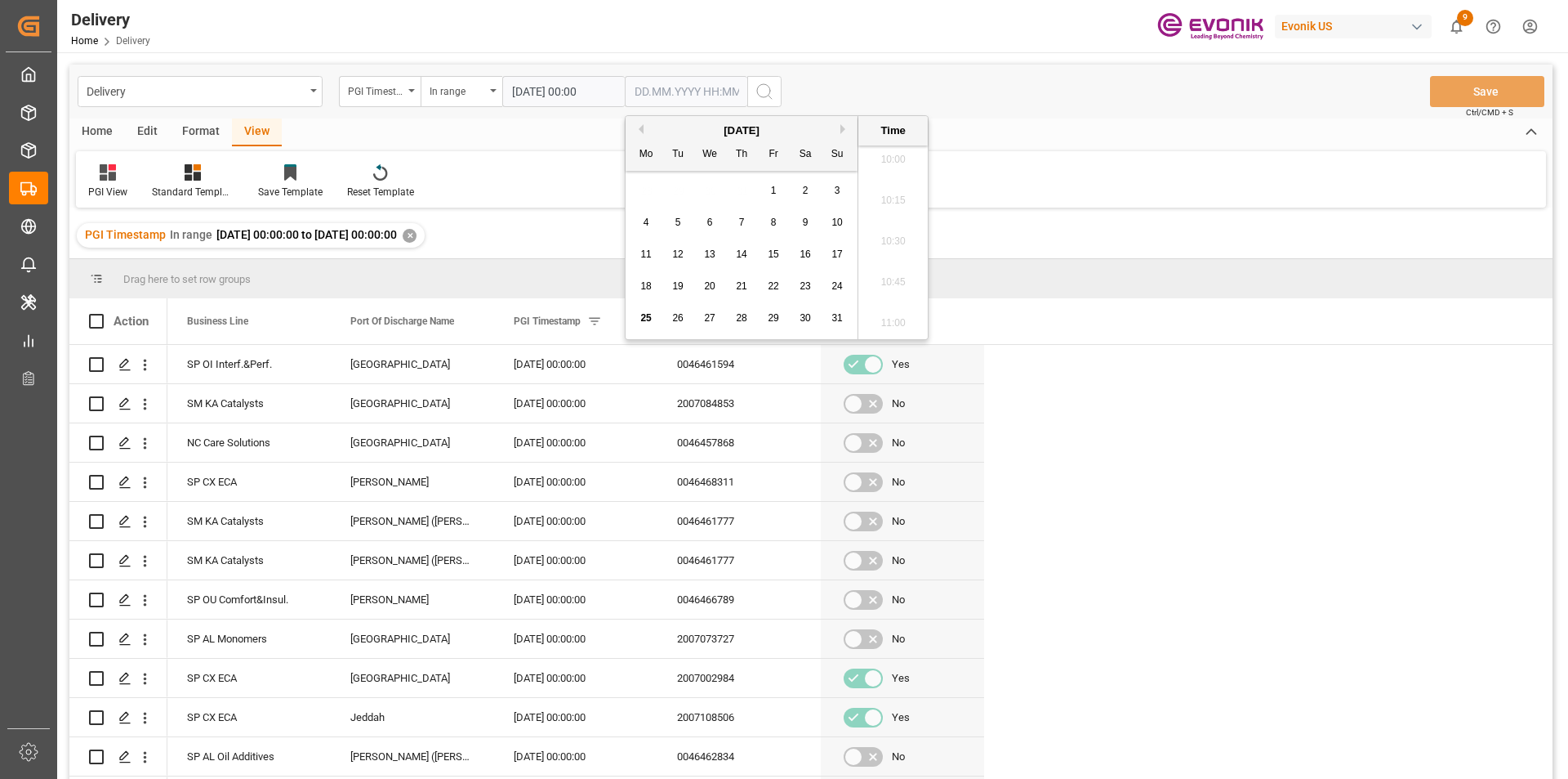
click at [647, 316] on span "25" at bounding box center [645, 318] width 11 height 12
type input "[DATE] 00:00"
click at [1125, 154] on div "PGI View Standard Templates Save Template Reset Template" at bounding box center [811, 179] width 1470 height 56
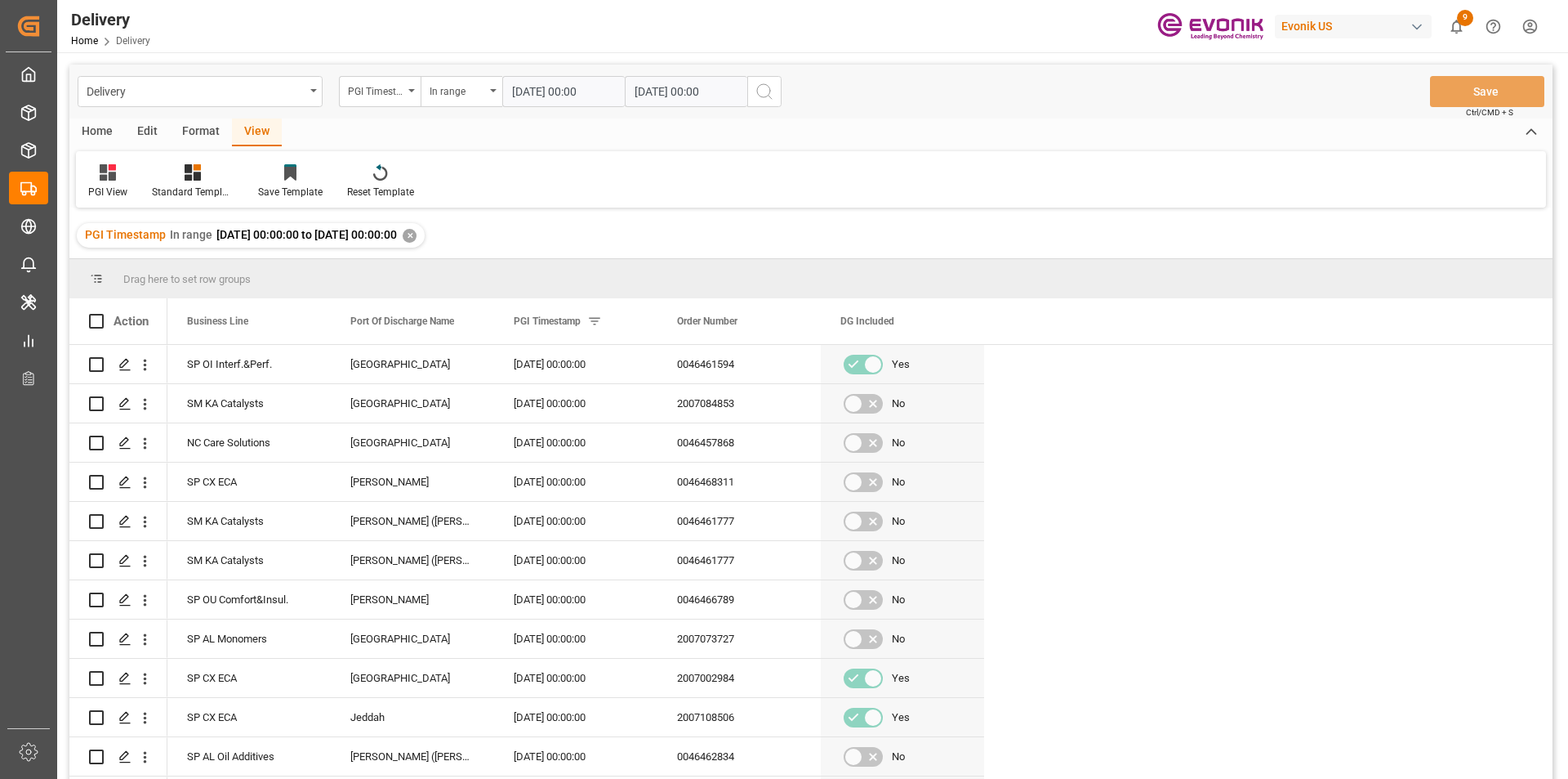
click at [765, 97] on icon "search button" at bounding box center [764, 91] width 19 height 19
click at [109, 131] on div "Home" at bounding box center [97, 132] width 55 height 28
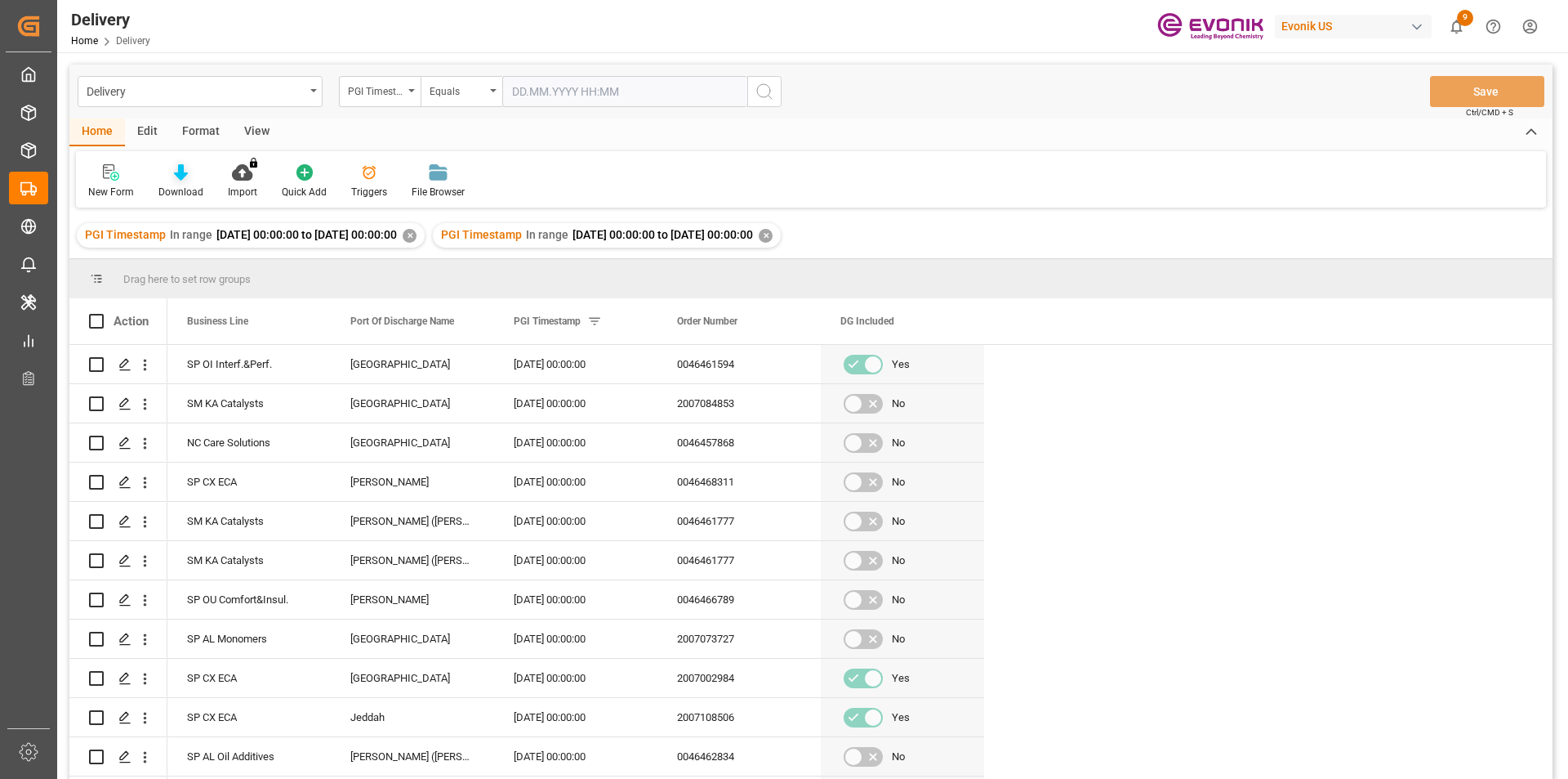
click at [188, 172] on div at bounding box center [181, 172] width 45 height 17
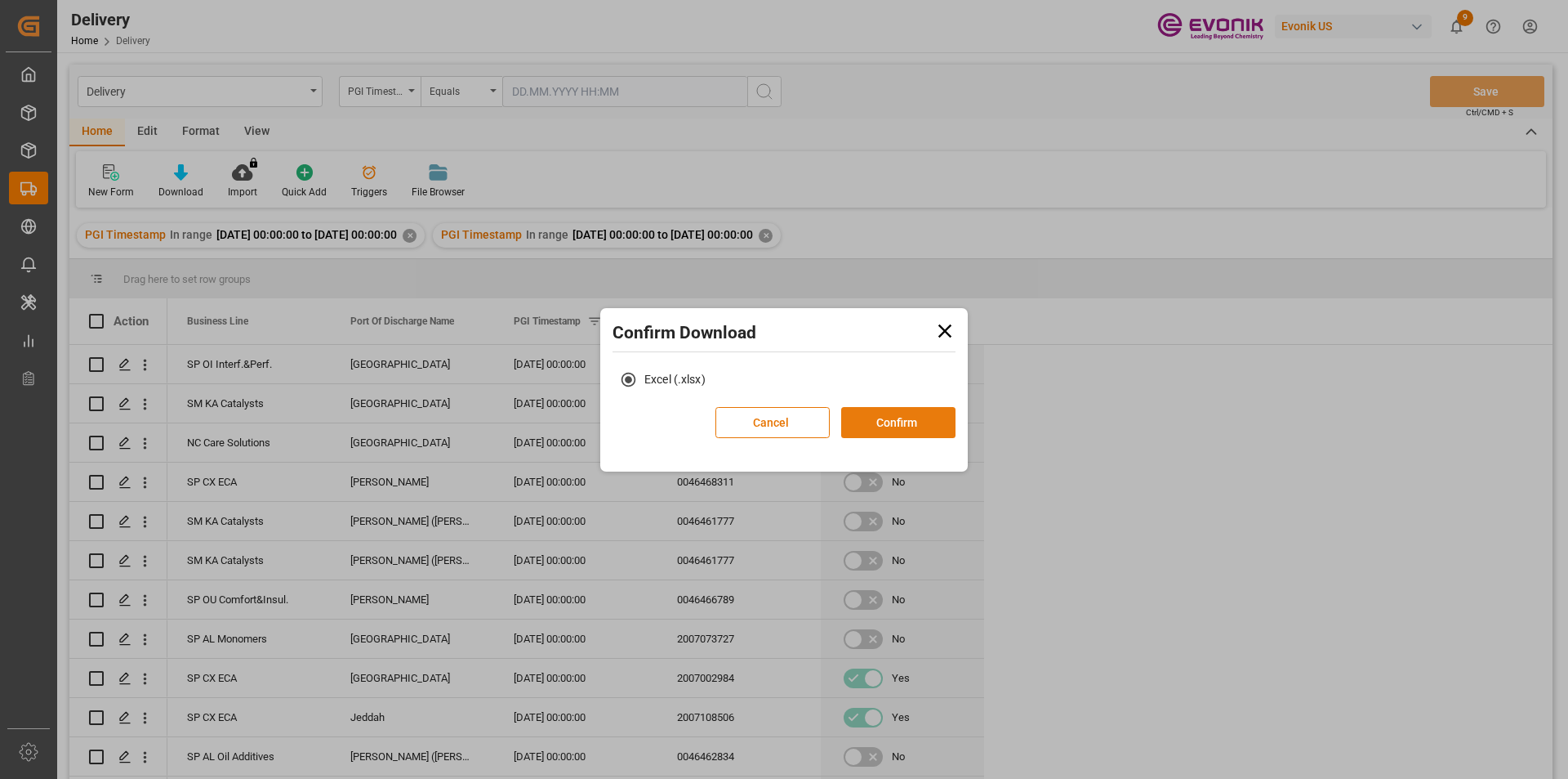
click at [897, 428] on button "Confirm" at bounding box center [899, 422] width 114 height 31
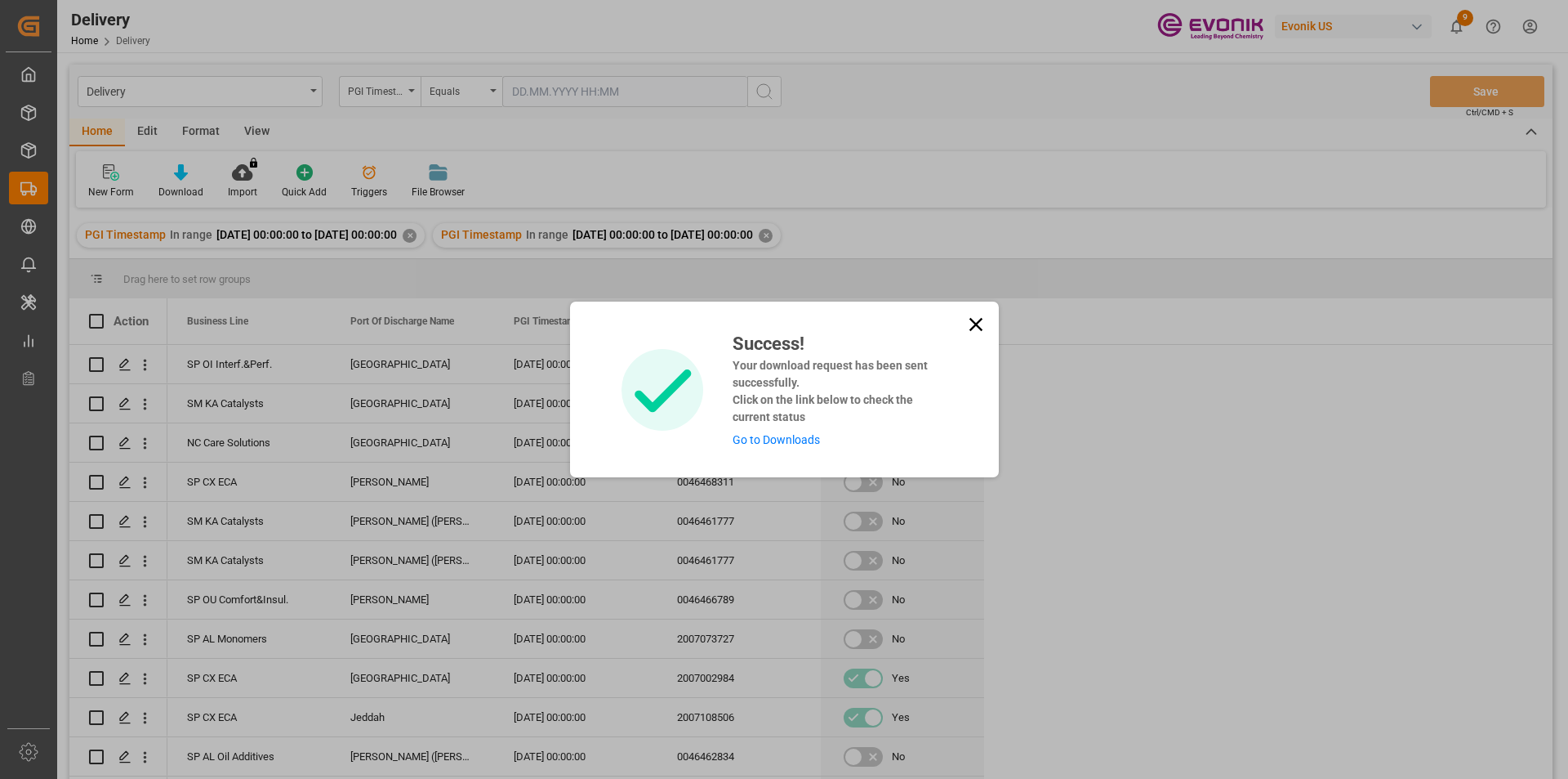
click at [787, 443] on link "Go to Downloads" at bounding box center [776, 439] width 87 height 13
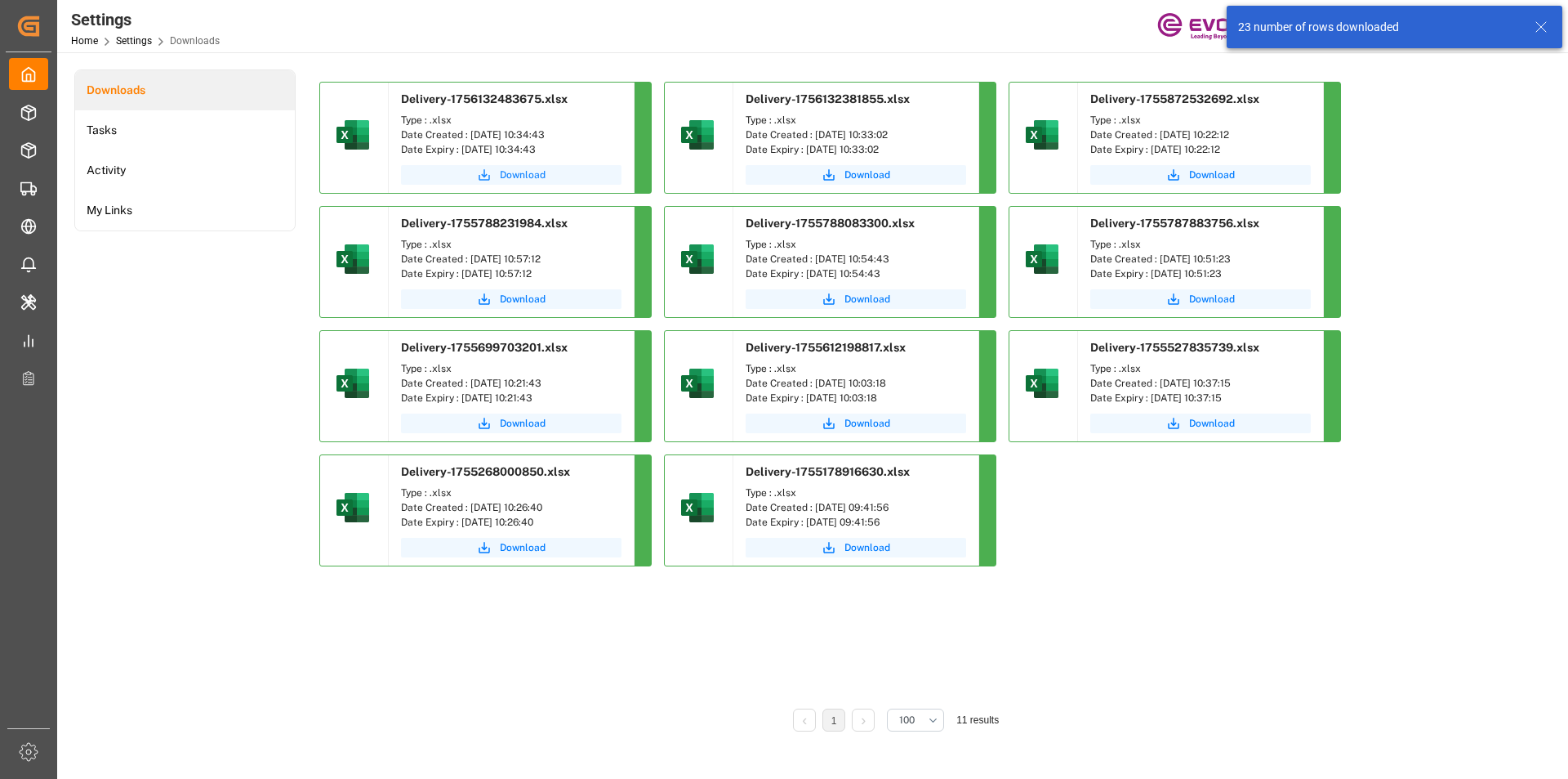
click at [503, 176] on span "Download" at bounding box center [522, 174] width 46 height 15
